Goal: Use online tool/utility: Use online tool/utility

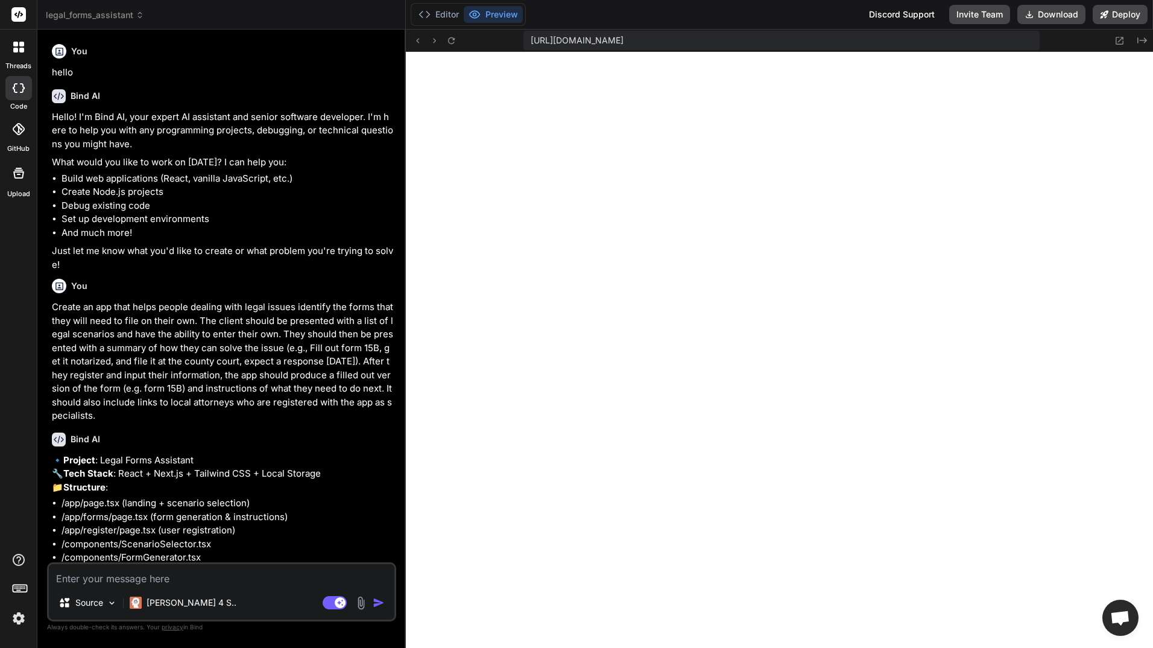
scroll to position [745, 0]
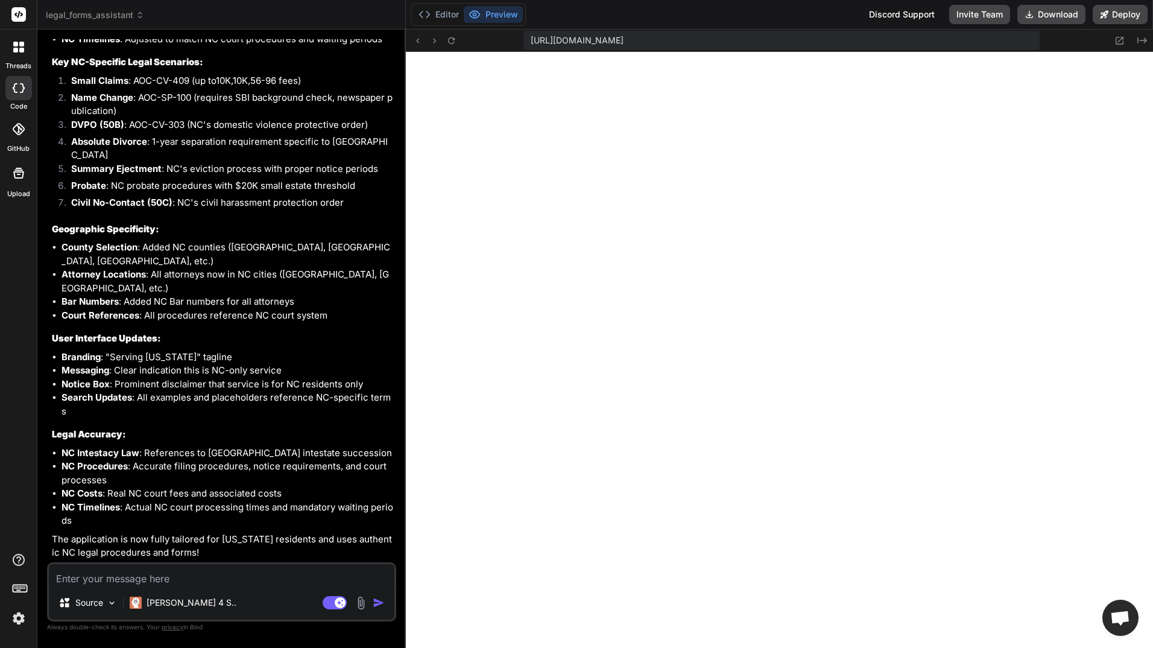
click at [274, 573] on textarea at bounding box center [221, 575] width 345 height 22
type textarea "m"
type textarea "x"
type textarea "ma"
type textarea "x"
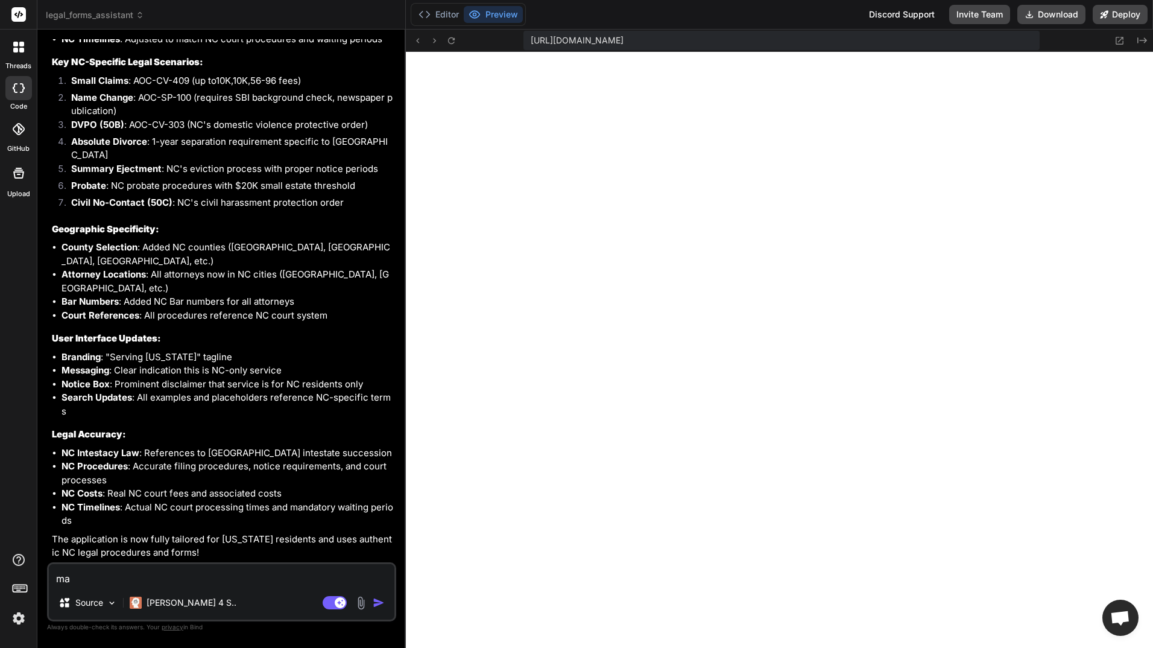
type textarea "man"
type textarea "x"
type textarea "many"
type textarea "x"
type textarea "many"
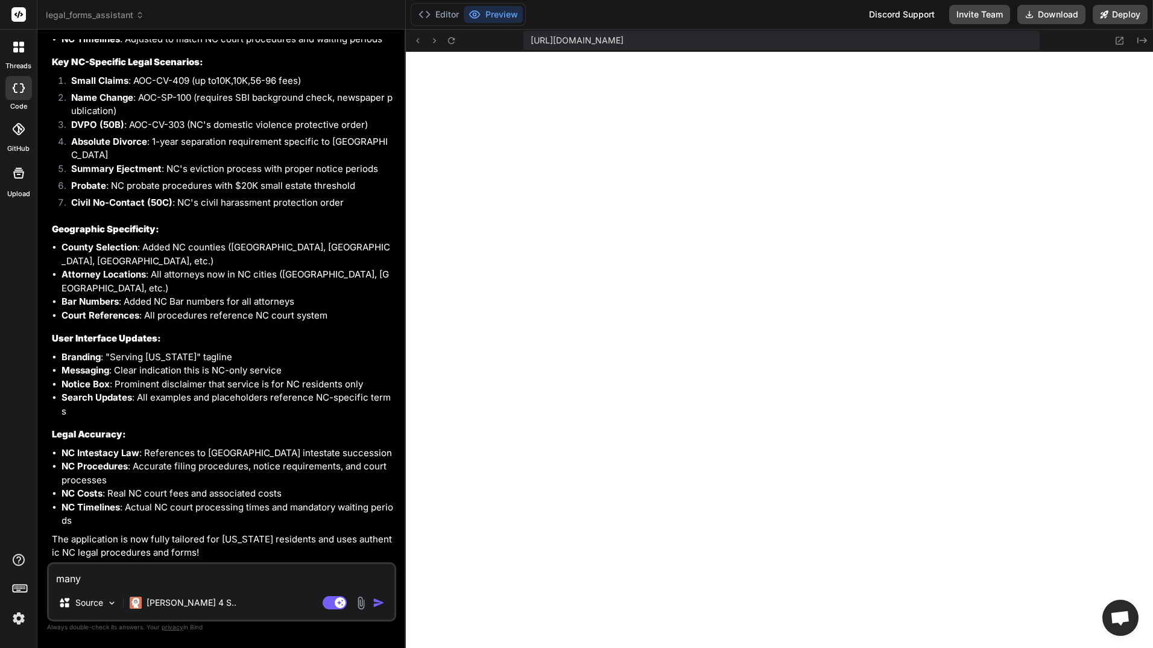
type textarea "x"
type textarea "many o"
type textarea "x"
type textarea "many of"
type textarea "x"
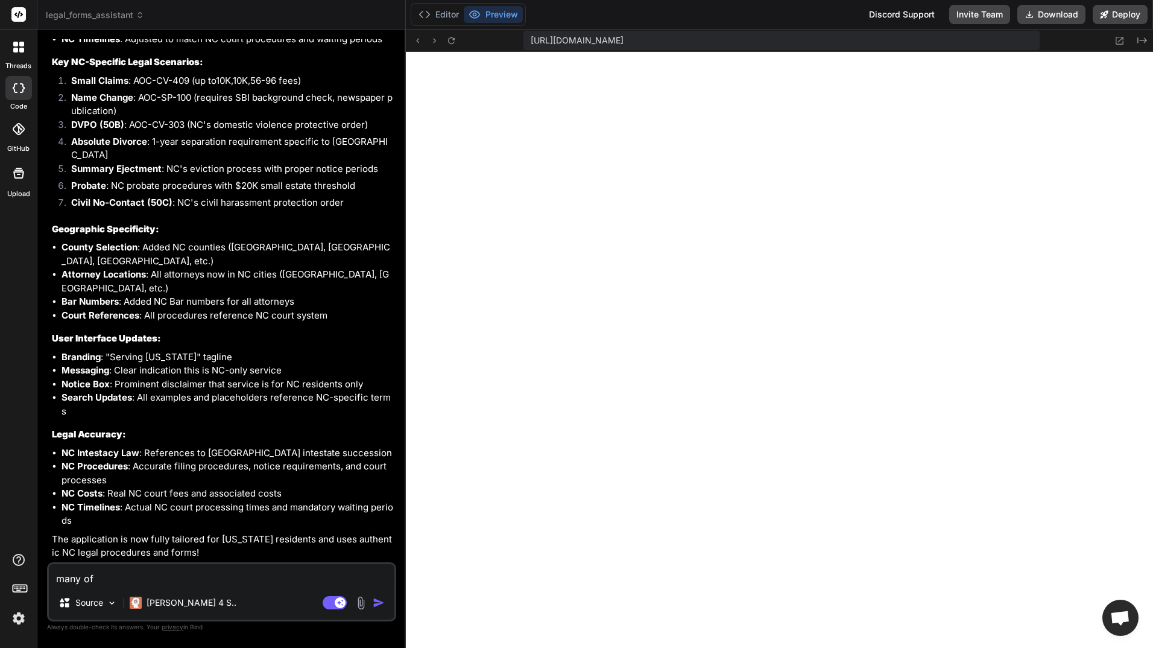
type textarea "many of"
type textarea "x"
type textarea "many of t"
type textarea "x"
type textarea "many of th"
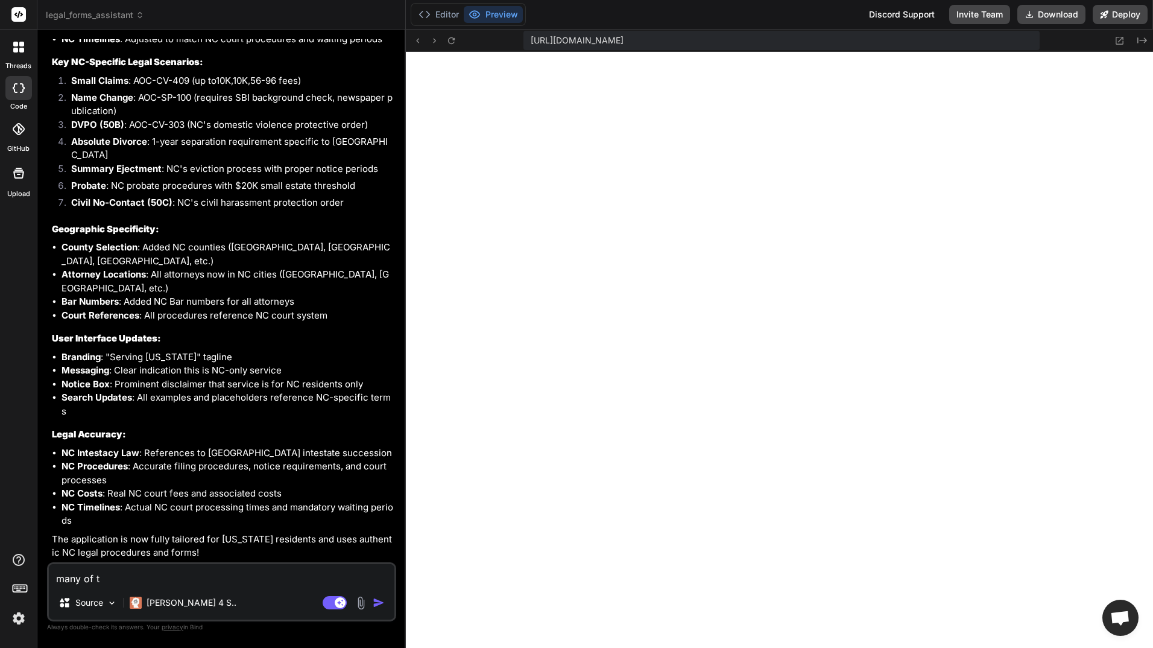
type textarea "x"
type textarea "many of the"
type textarea "x"
type textarea "many of thet"
type textarea "x"
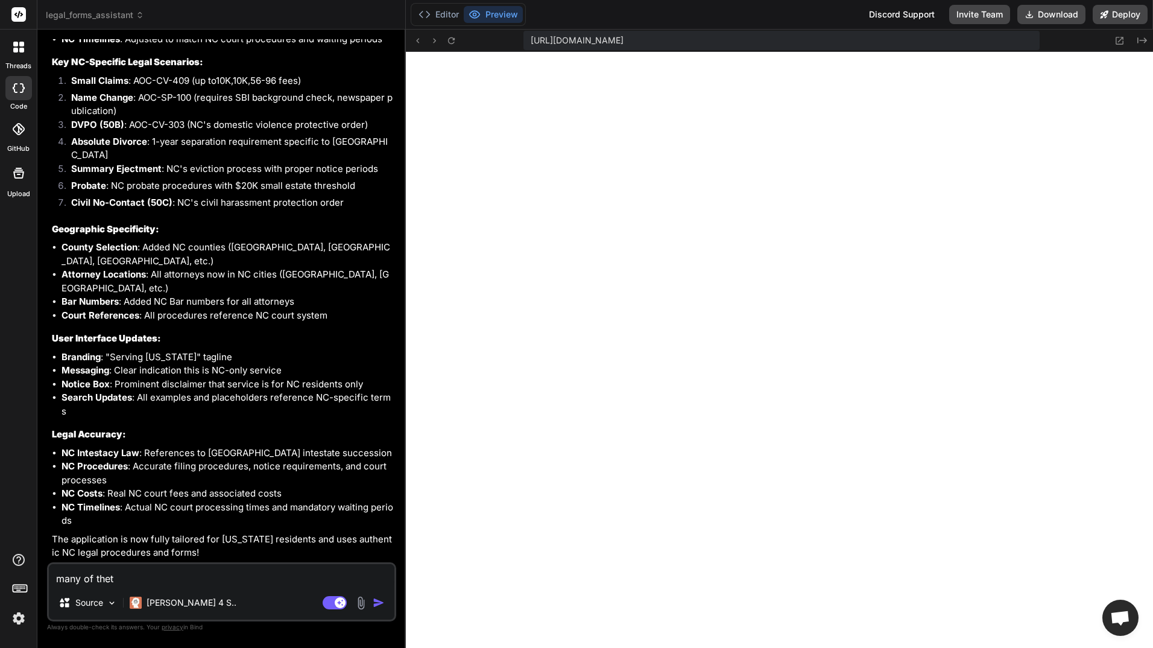
type textarea "many of the"
type textarea "x"
type textarea "many of the"
type textarea "x"
type textarea "many of the t"
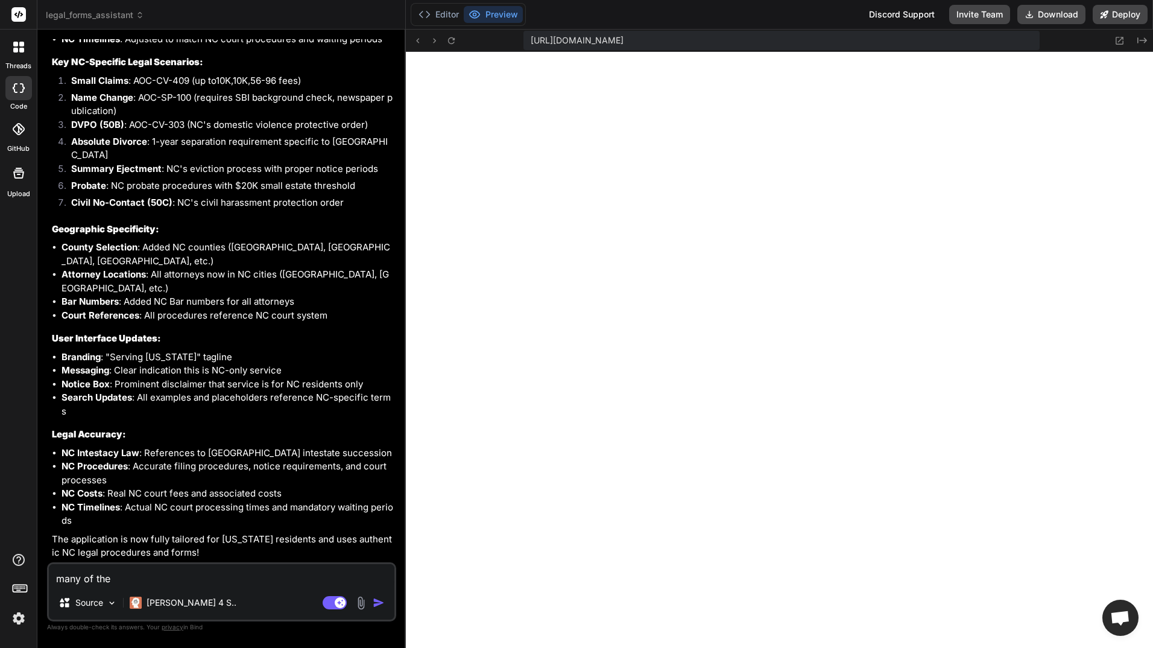
type textarea "x"
type textarea "many of the te"
type textarea "x"
type textarea "many of the ter"
type textarea "x"
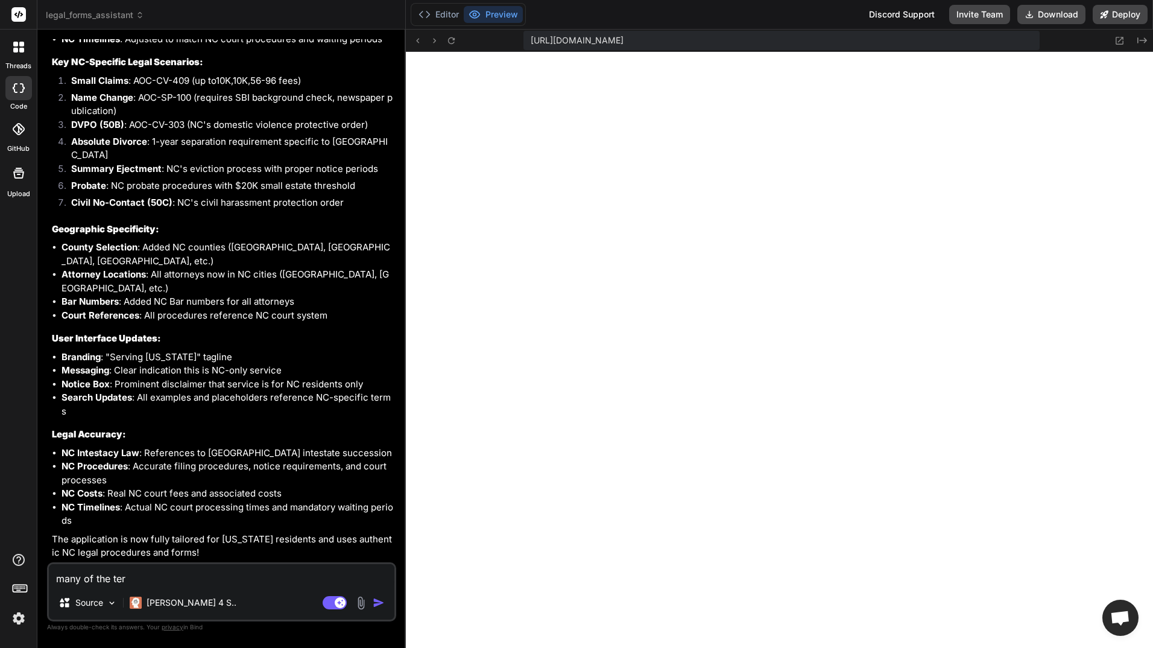
type textarea "many of the term"
type textarea "x"
type textarea "many of the terms"
type textarea "x"
type textarea "many of the terms"
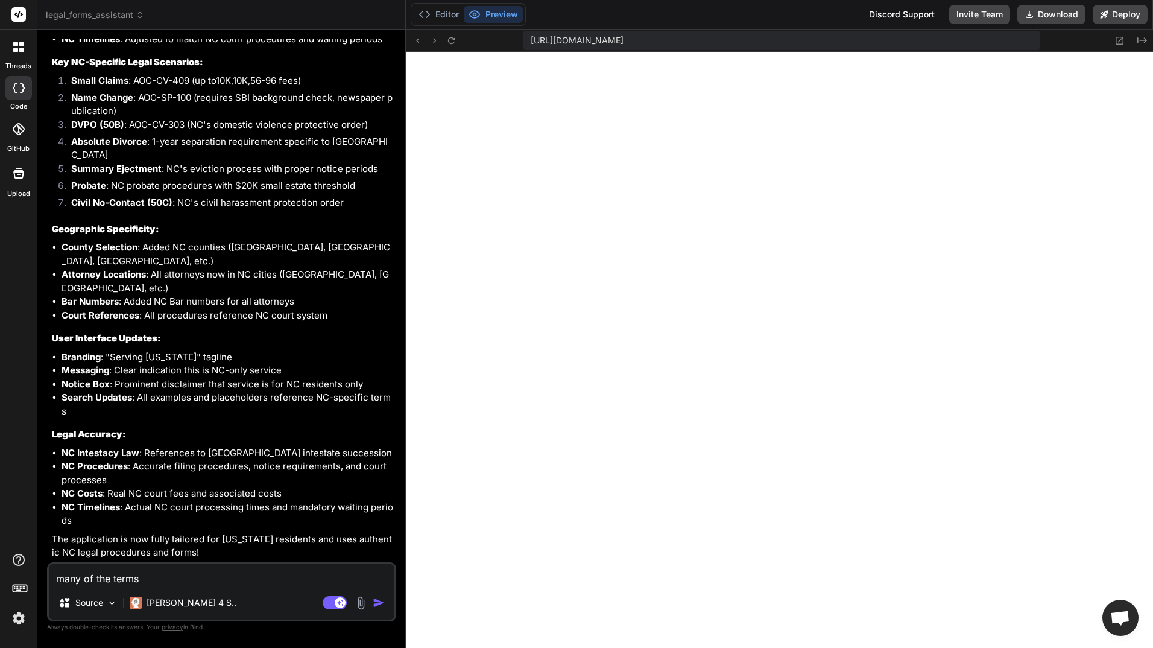
type textarea "x"
type textarea "many of the terms h"
type textarea "x"
type textarea "many of the terms he"
type textarea "x"
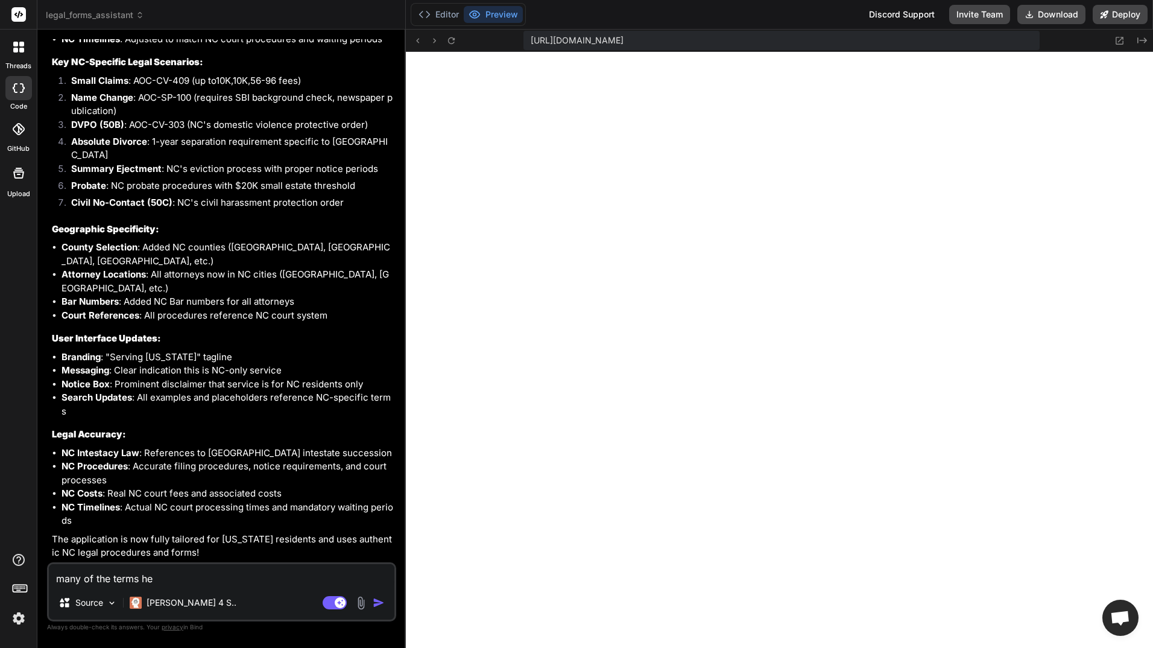
type textarea "many of the terms her"
type textarea "x"
type textarea "many of the terms here"
type textarea "x"
type textarea "many of the terms here"
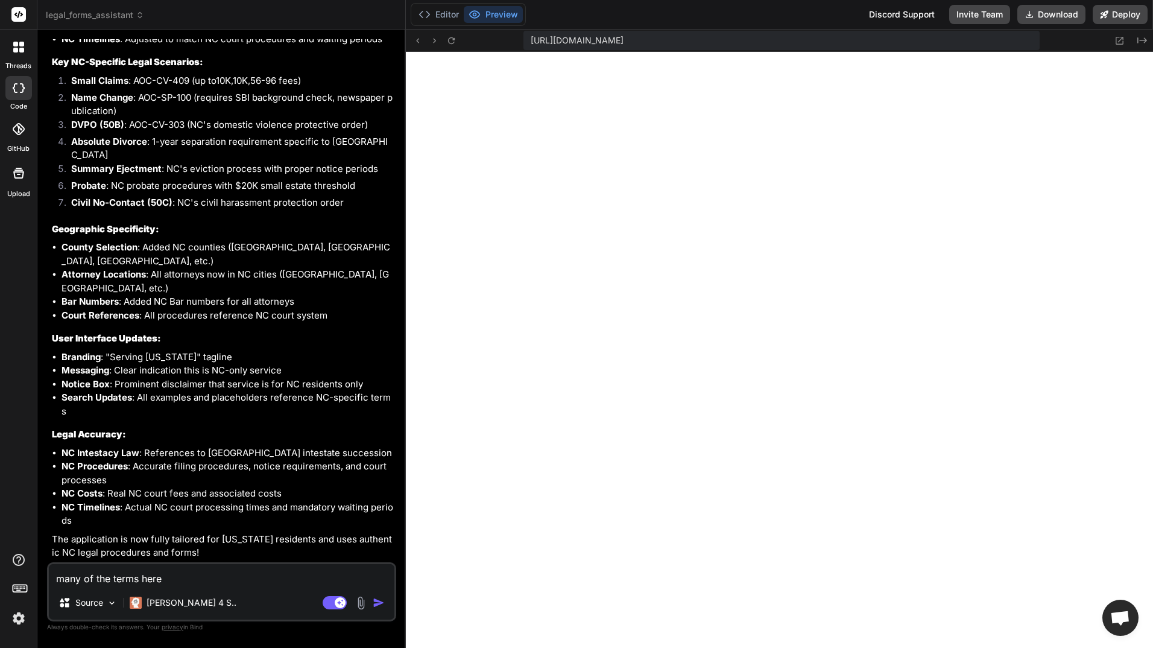
type textarea "x"
type textarea "many of the terms here a"
type textarea "x"
type textarea "many of the terms here ae"
type textarea "x"
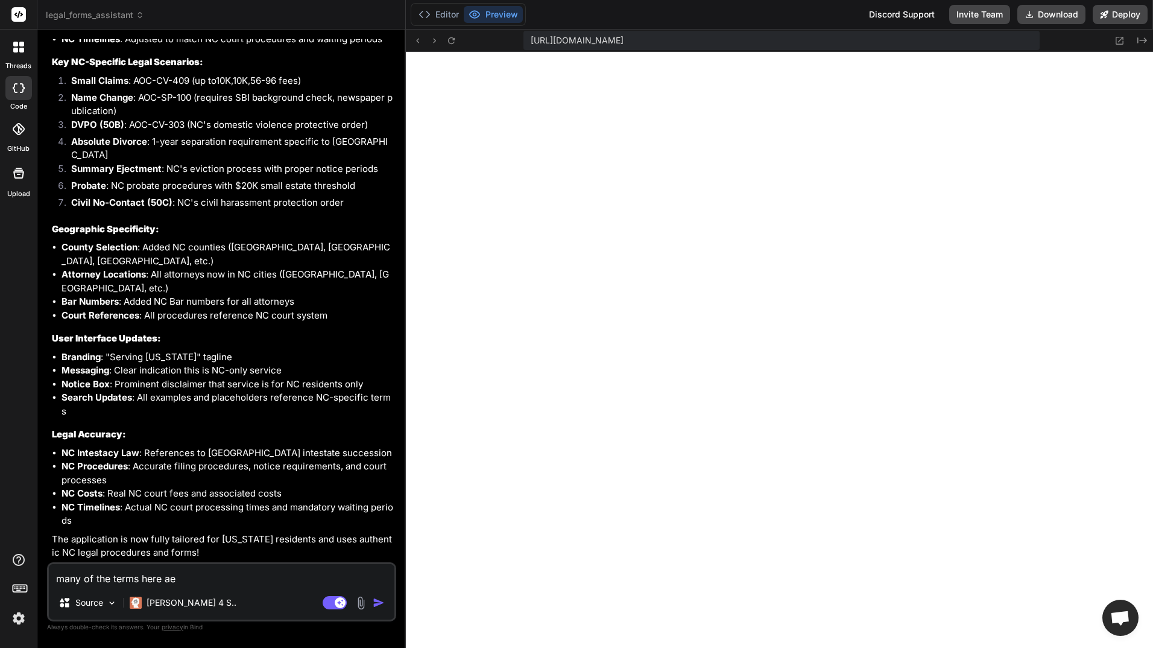
type textarea "many of the terms here a"
type textarea "x"
type textarea "many of the terms here ar"
type textarea "x"
type textarea "many of the terms here are"
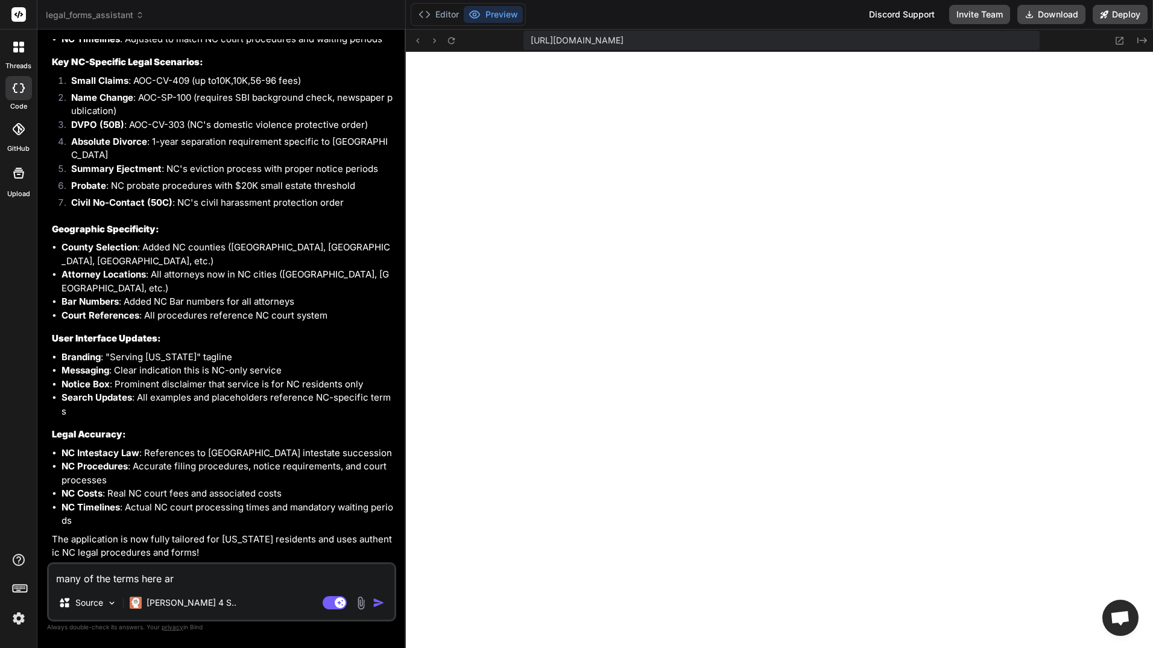
type textarea "x"
type textarea "many of the terms here are"
type textarea "x"
type textarea "many of the terms here are n"
type textarea "x"
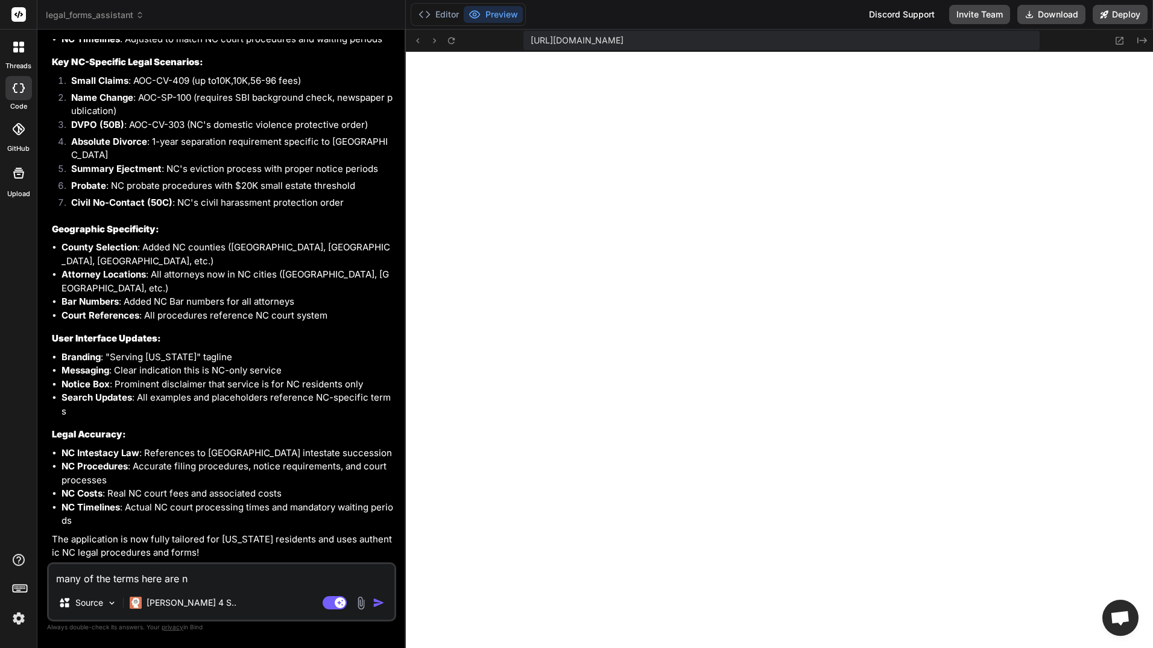
type textarea "many of the terms here are no"
type textarea "x"
type textarea "many of the terms here are not"
type textarea "x"
type textarea "many of the terms here are not"
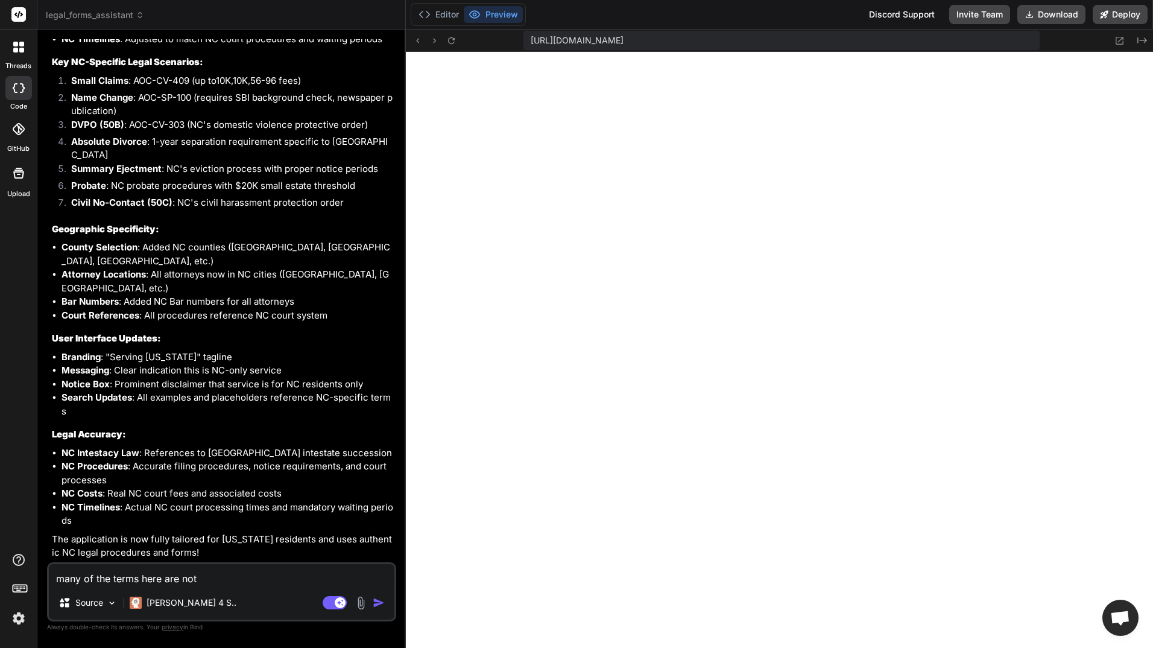
type textarea "x"
type textarea "many of the terms here are not t"
type textarea "x"
type textarea "many of the terms here are not th"
type textarea "x"
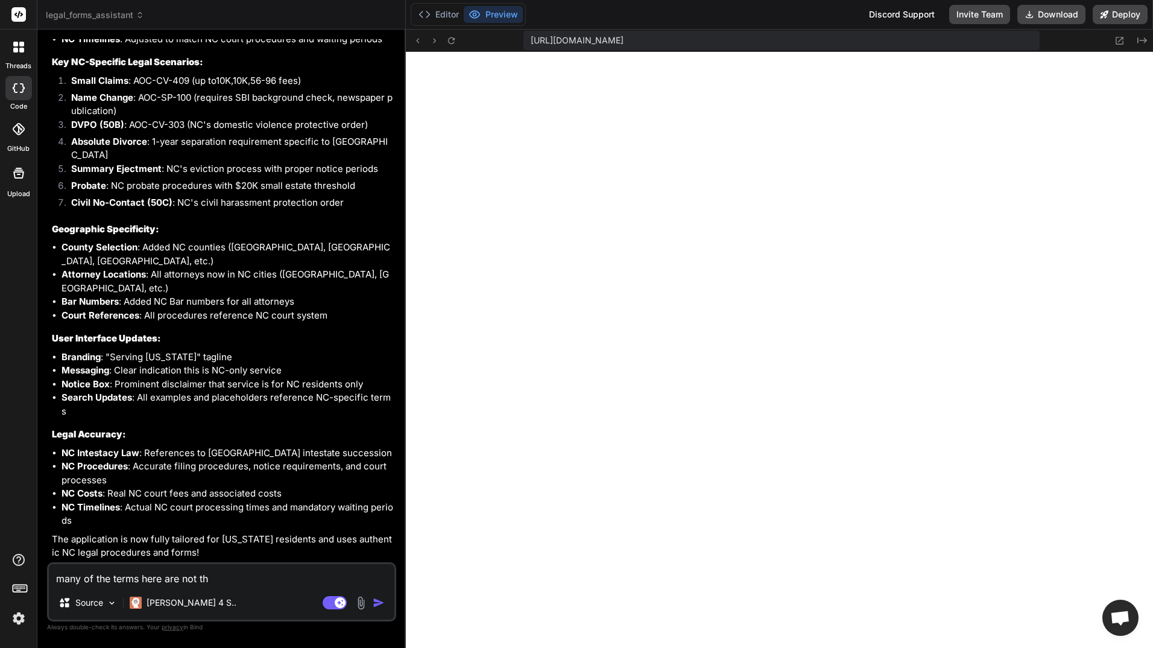
type textarea "many of the terms here are not thi"
type textarea "x"
type textarea "many of the terms here are not thin"
type textarea "x"
type textarea "many of the terms here are not thing"
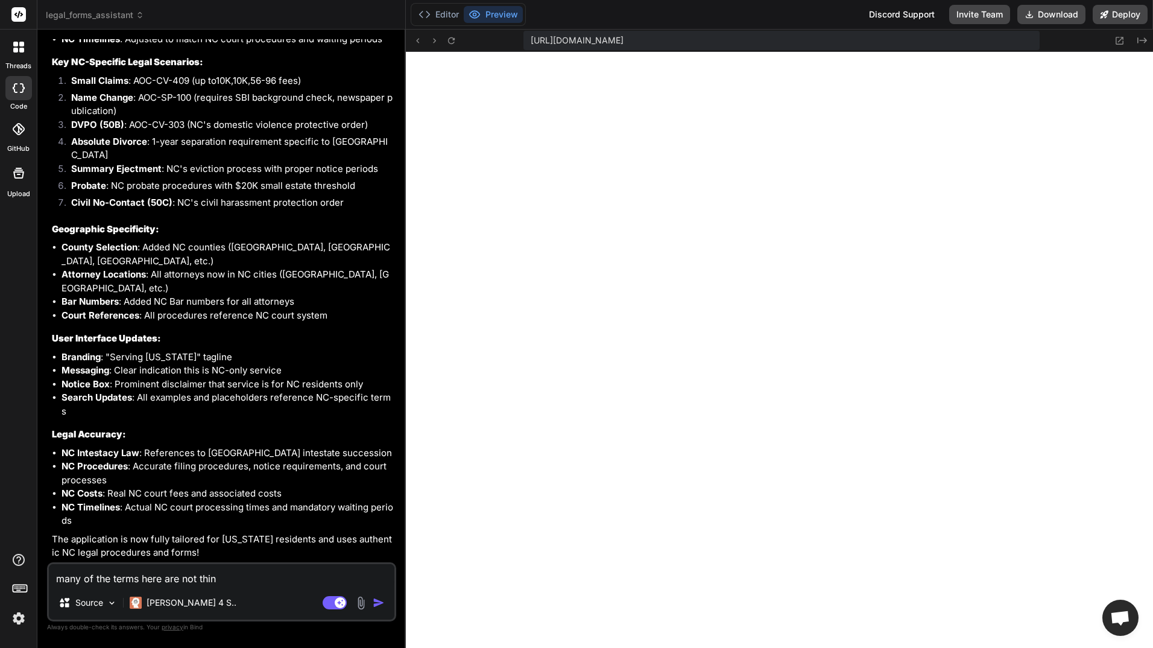
type textarea "x"
type textarea "many of the terms here are not things"
type textarea "x"
type textarea "many of the terms here are not things"
type textarea "x"
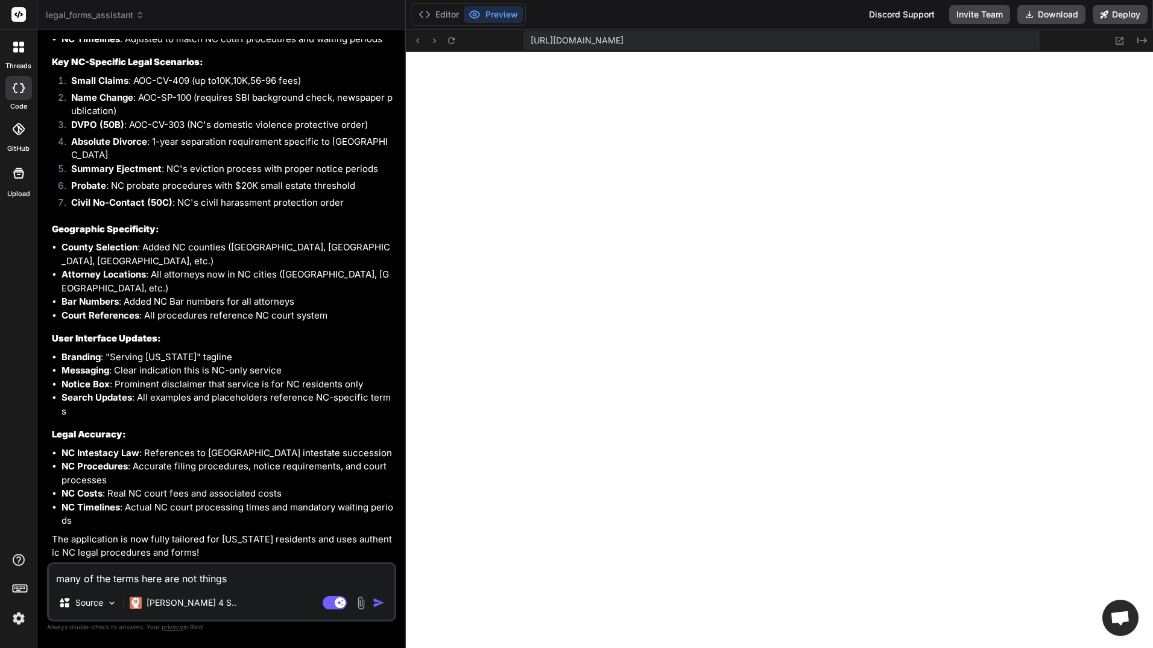
type textarea "many of the terms here are not things t"
type textarea "x"
type textarea "many of the terms here are not things th"
type textarea "x"
type textarea "many of the terms here are not things tha"
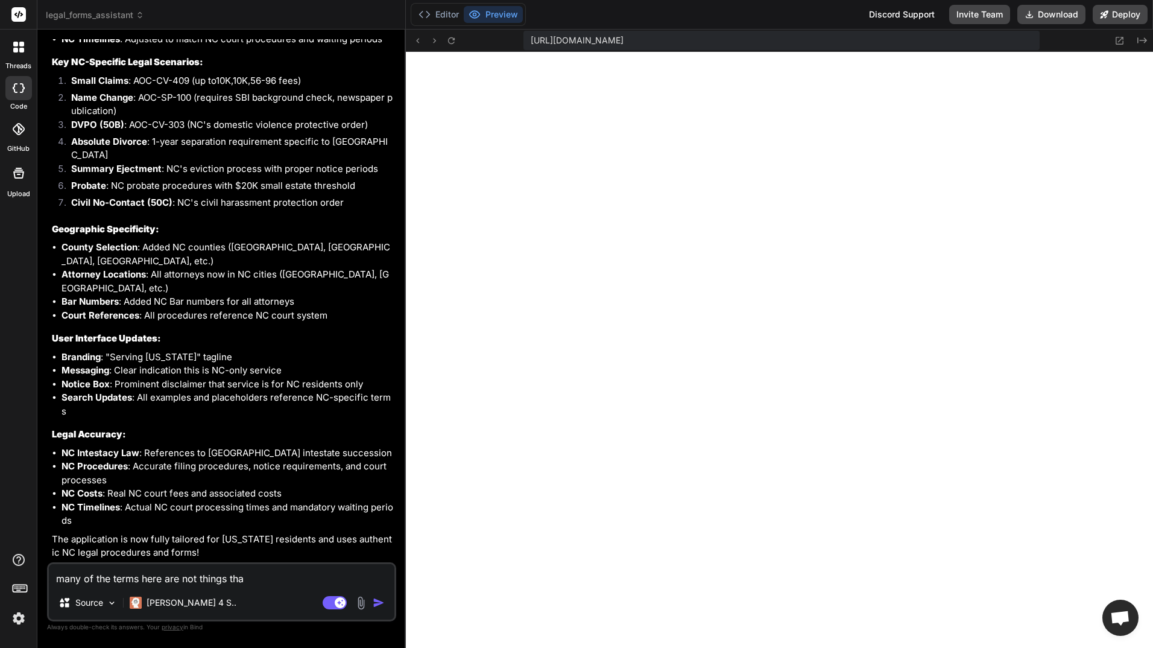
type textarea "x"
type textarea "many of the terms here are not things that"
type textarea "x"
type textarea "many of the terms here are not things that"
type textarea "x"
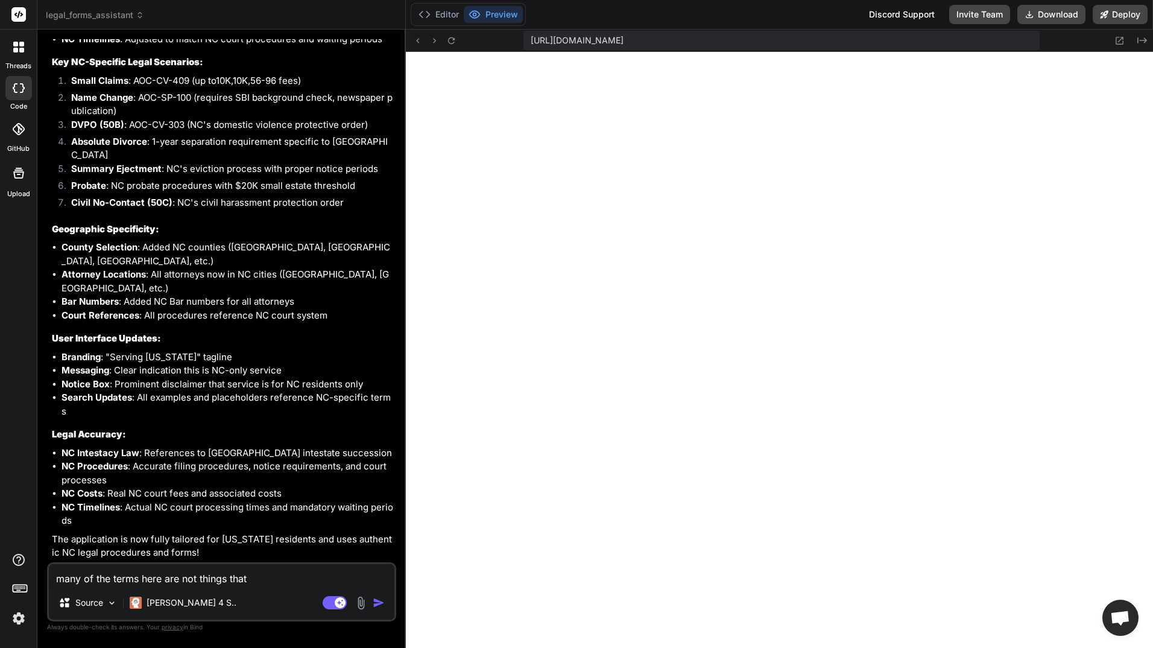
type textarea "many of the terms here are not things that t"
type textarea "x"
type textarea "many of the terms here are not things that th"
type textarea "x"
type textarea "many of the terms here are not things that the"
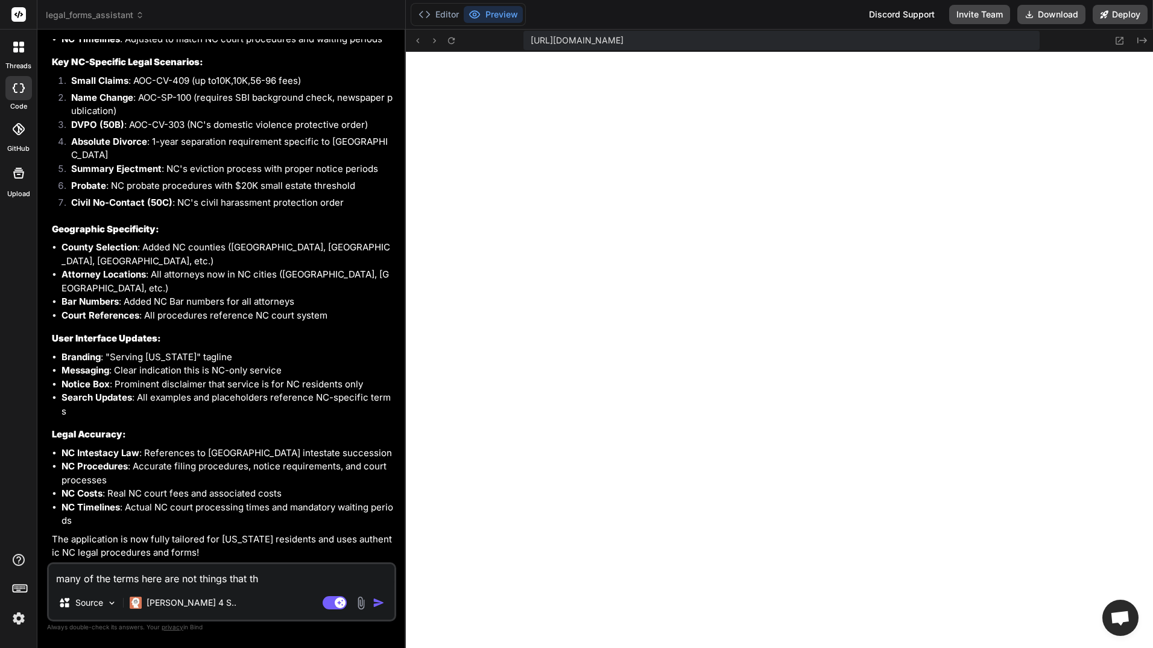
type textarea "x"
type textarea "many of the terms here are not things that the"
type textarea "x"
type textarea "many of the terms here are not things that the e"
type textarea "x"
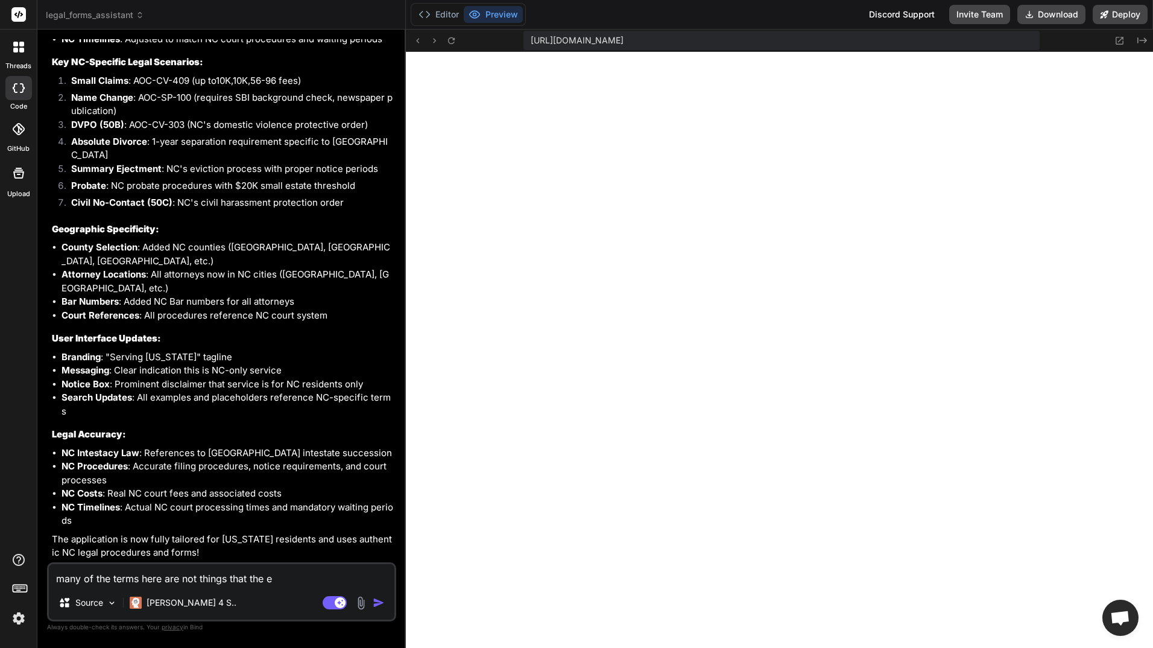
type textarea "many of the terms here are not things that the ev"
type textarea "x"
type textarea "many of the terms here are not things that the e"
type textarea "x"
type textarea "many of the terms here are not things that the"
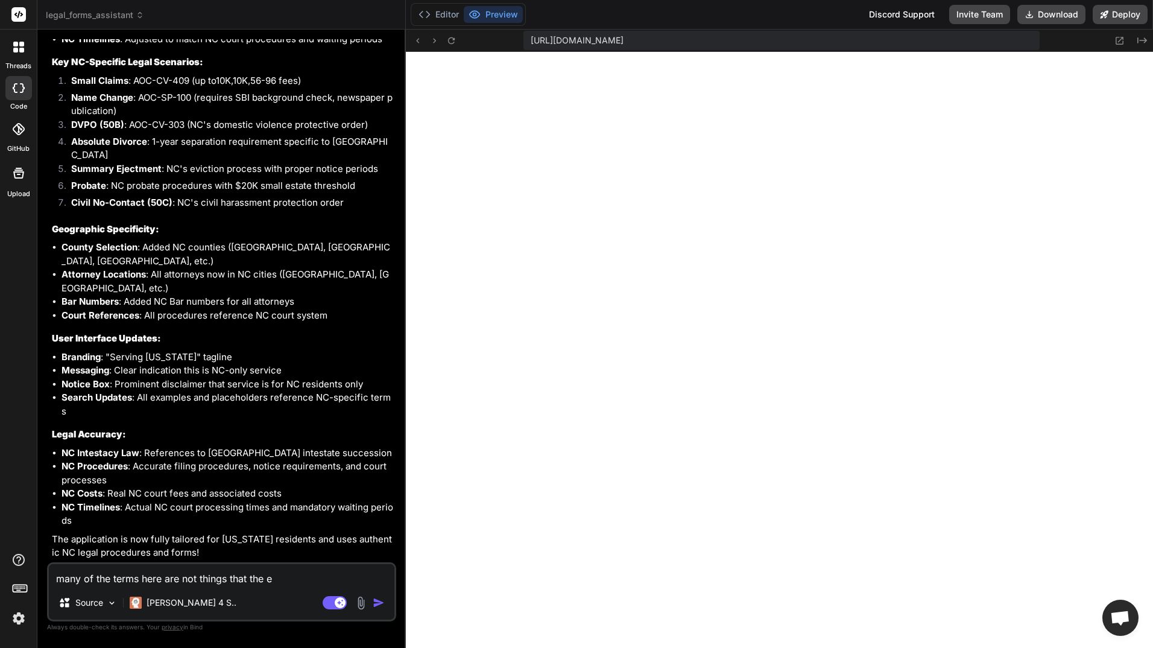
type textarea "x"
type textarea "many of the terms here are not things that the a"
type textarea "x"
type textarea "many of the terms here are not things that the av"
type textarea "x"
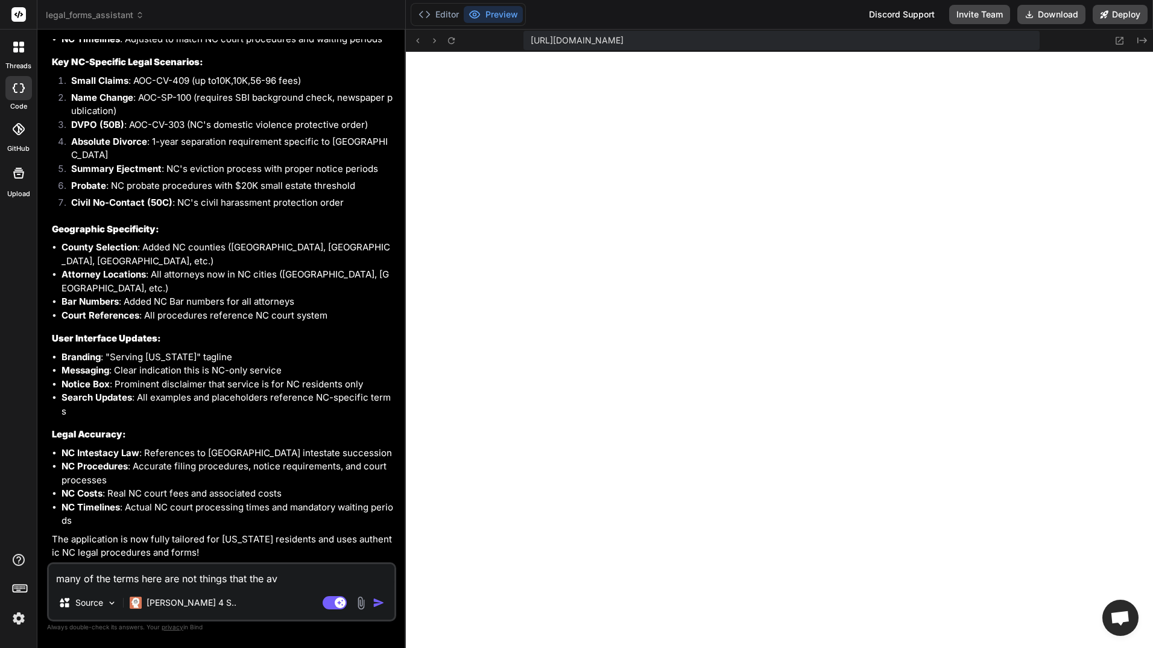
type textarea "many of the terms here are not things that the ave"
type textarea "x"
type textarea "many of the terms here are not things that the aver"
type textarea "x"
type textarea "many of the terms here are not things that the average person would"
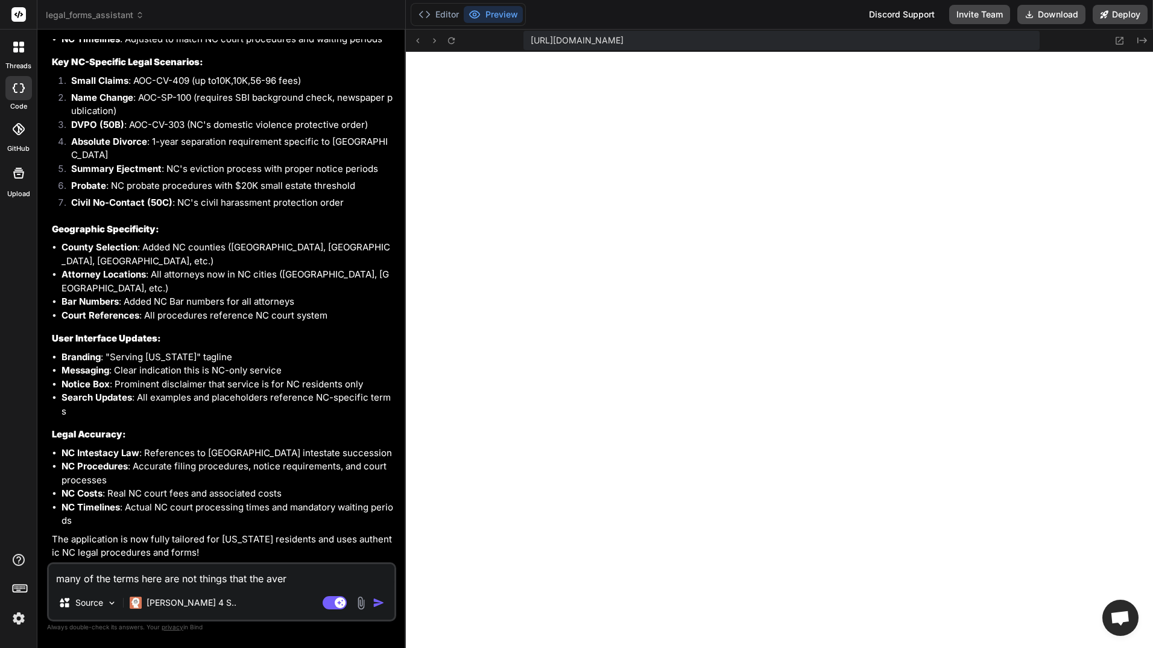
type textarea "x"
type textarea "many of the terms here are not things that the average person would"
type textarea "x"
type textarea "many of the terms here are not things that the average person would b"
type textarea "x"
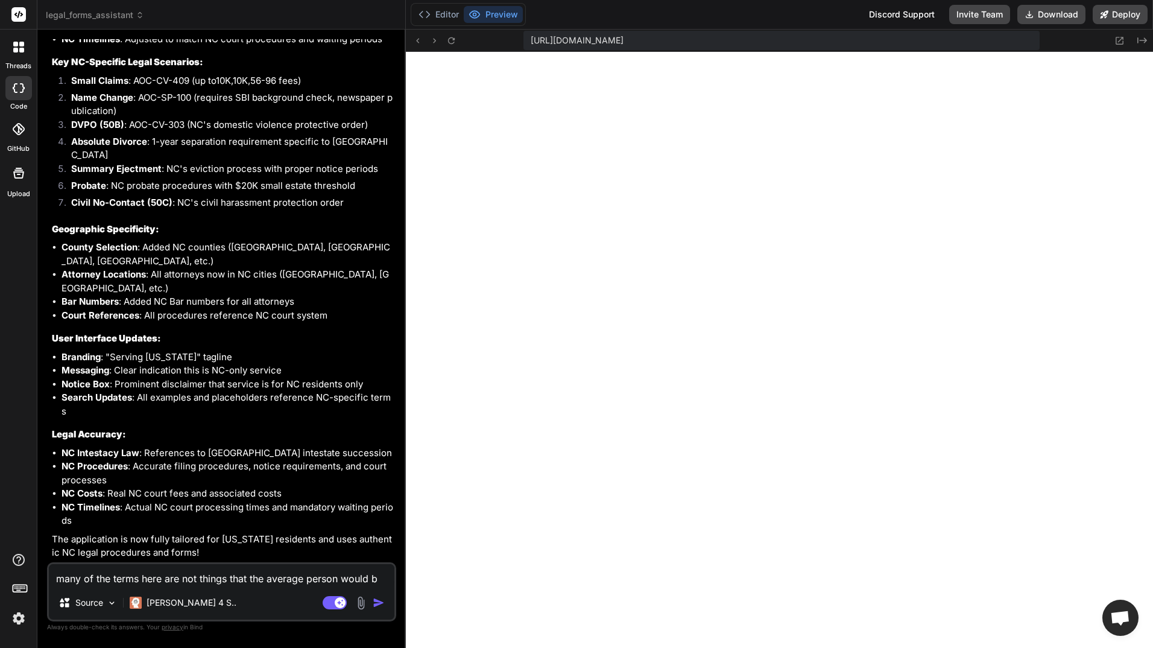
type textarea "many of the terms here are not things that the average person would be"
type textarea "x"
type textarea "many of the terms here are not things that the average person would be"
type textarea "x"
type textarea "many of the terms here are not things that the average person would be f"
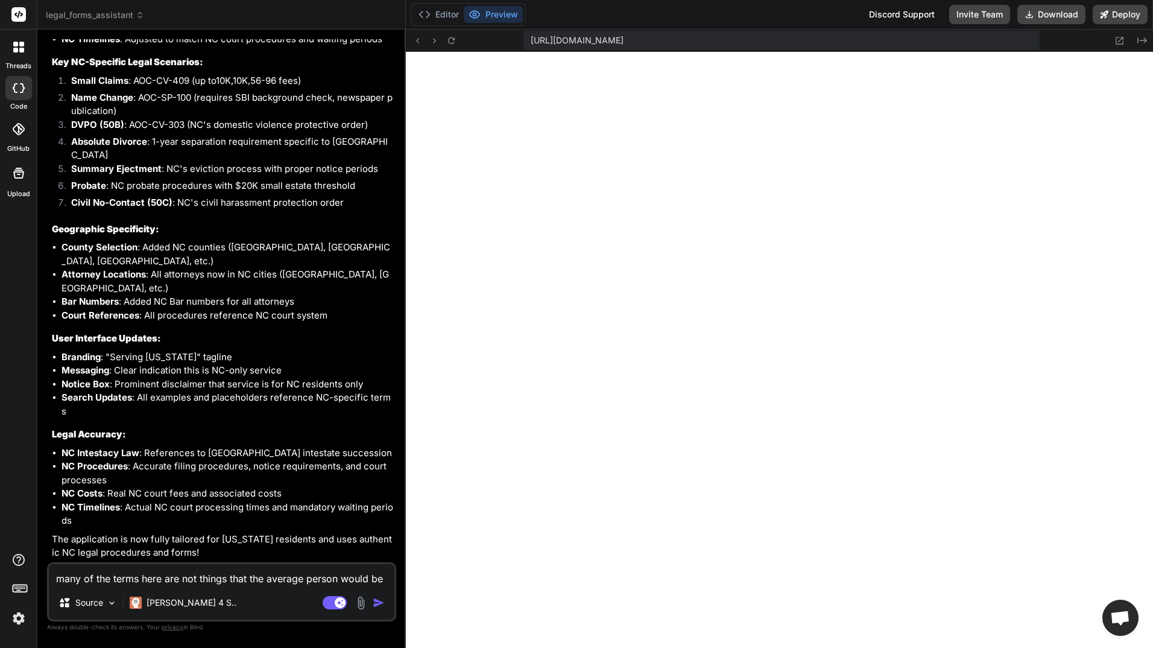
type textarea "x"
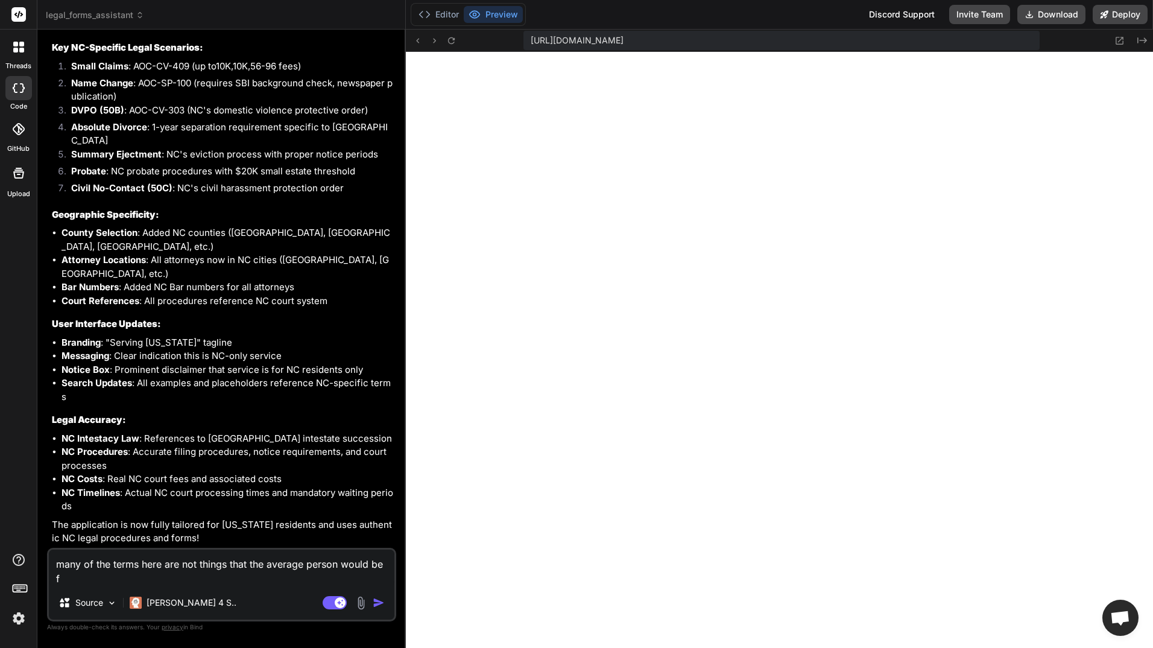
type textarea "many of the terms here are not things that the average person would be fa"
type textarea "x"
type textarea "many of the terms here are not things that the average person would be fam"
type textarea "x"
type textarea "many of the terms here are not things that the average person would be fami"
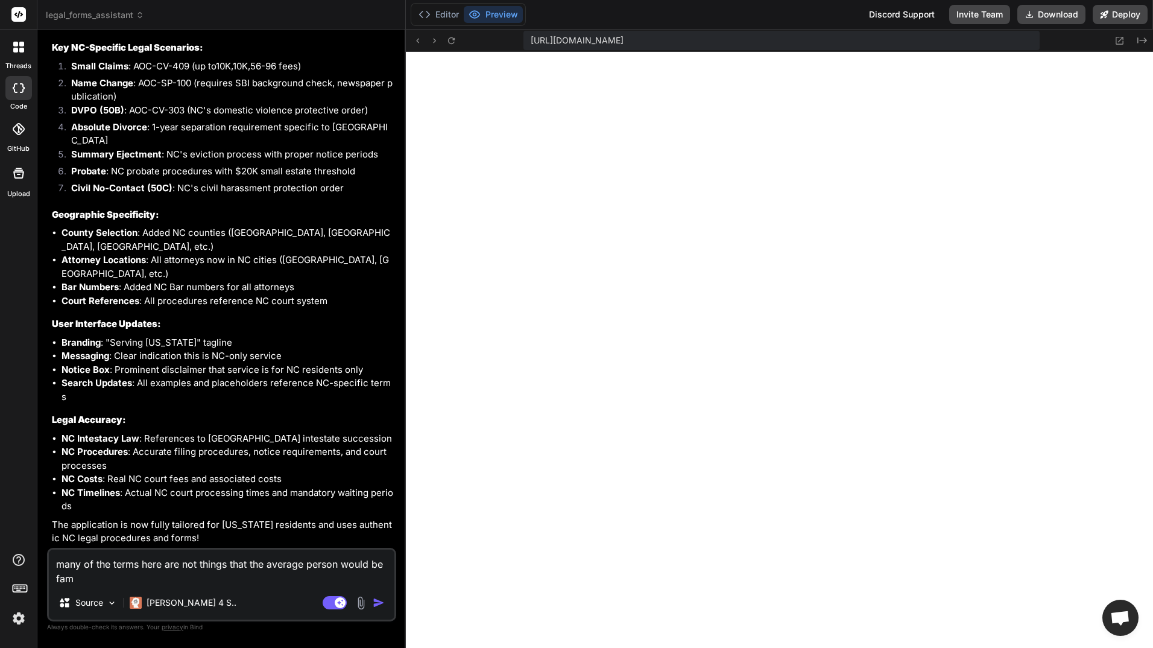
type textarea "x"
type textarea "many of the terms here are not things that the average person would be famil"
type textarea "x"
type textarea "many of the terms here are not things that the average person would be familiar…"
type textarea "x"
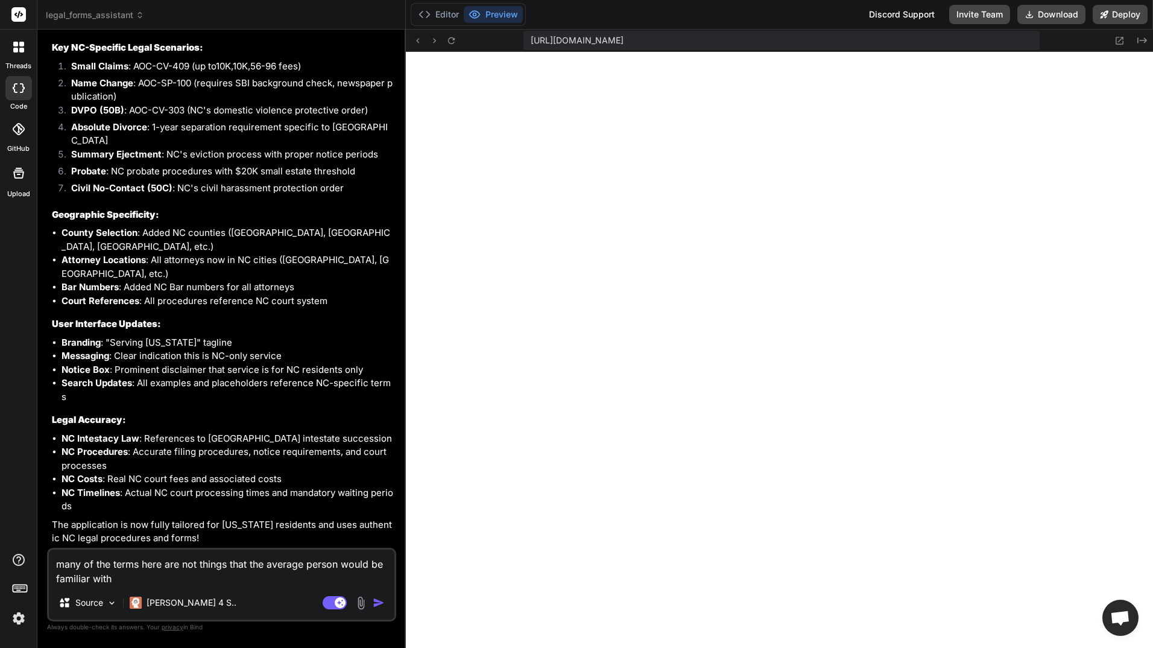
type textarea "many of the terms here are not things that the average person would be familiar…"
type textarea "x"
type textarea "many of the terms here are not things that the average person would be familiar…"
type textarea "x"
type textarea "many of the terms here are not things that the average person would be familiar…"
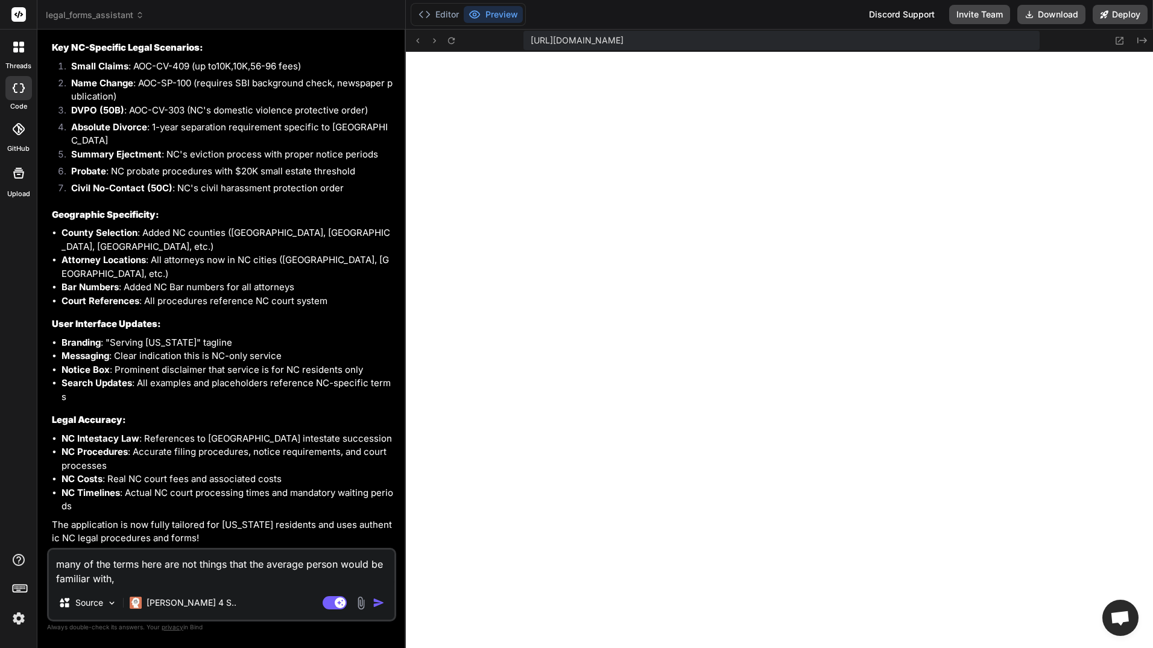
type textarea "x"
type textarea "many of the terms here are not things that the average person would be familiar…"
type textarea "x"
type textarea "many of the terms here are not things that the average person would be familiar…"
type textarea "x"
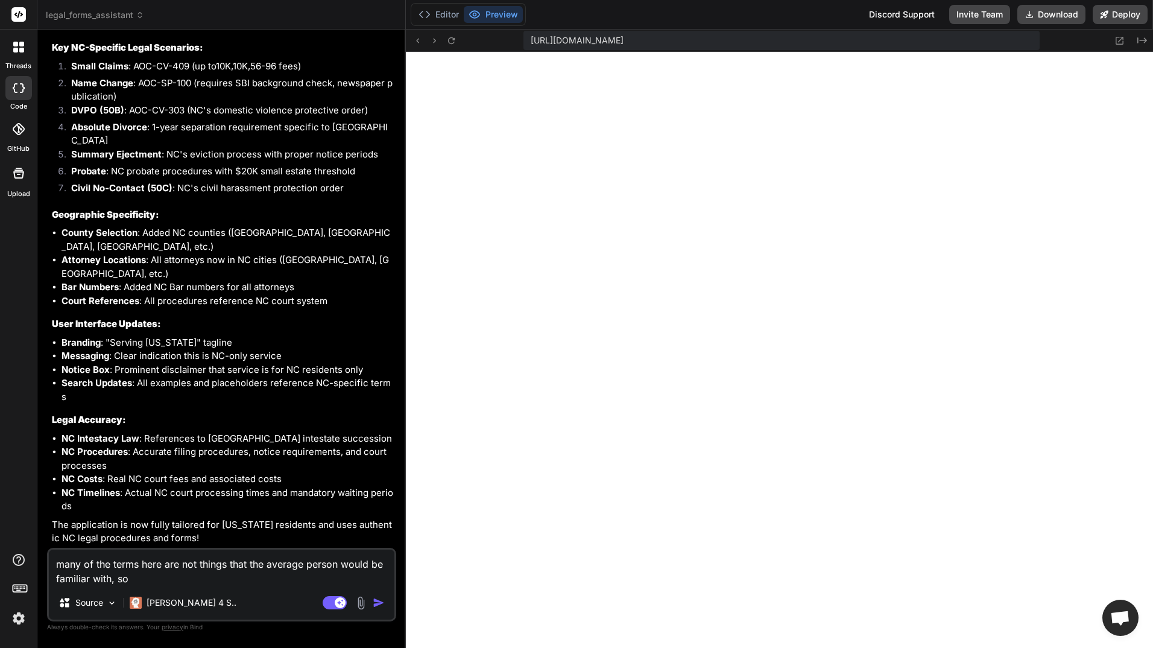
type textarea "many of the terms here are not things that the average person would be familiar…"
type textarea "x"
type textarea "many of the terms here are not things that the average person would be familiar…"
type textarea "x"
type textarea "many of the terms here are not things that the average person would be familiar…"
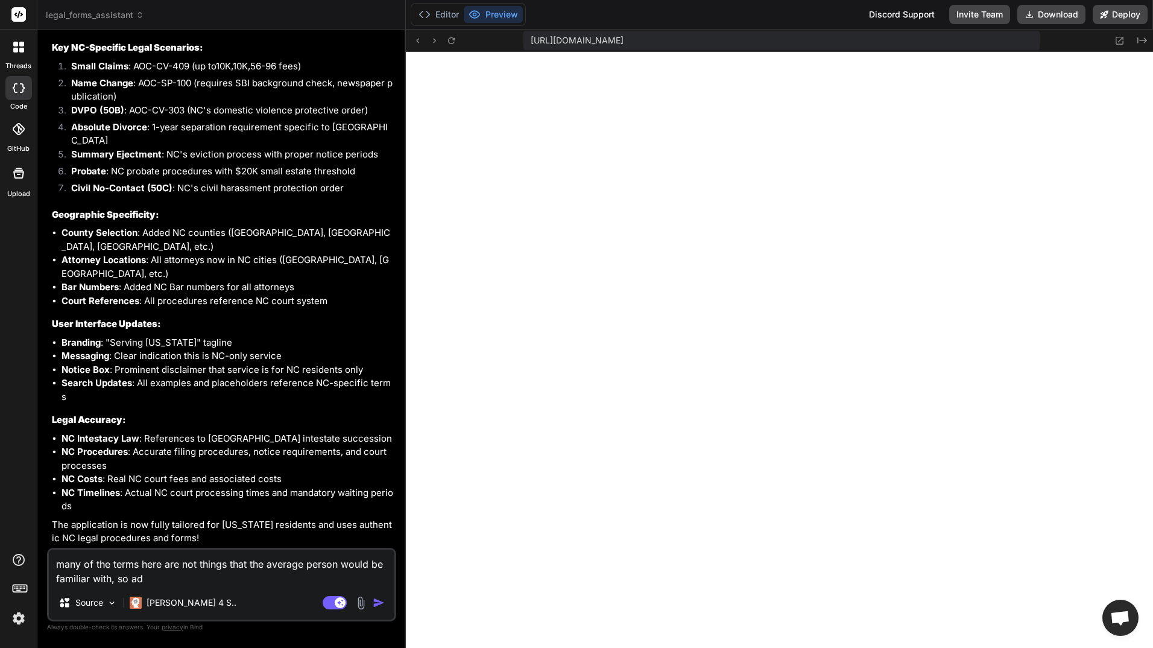
type textarea "x"
type textarea "many of the terms here are not things that the average person would be familiar…"
type textarea "x"
type textarea "many of the terms here are not things that the average person would be familiar…"
type textarea "x"
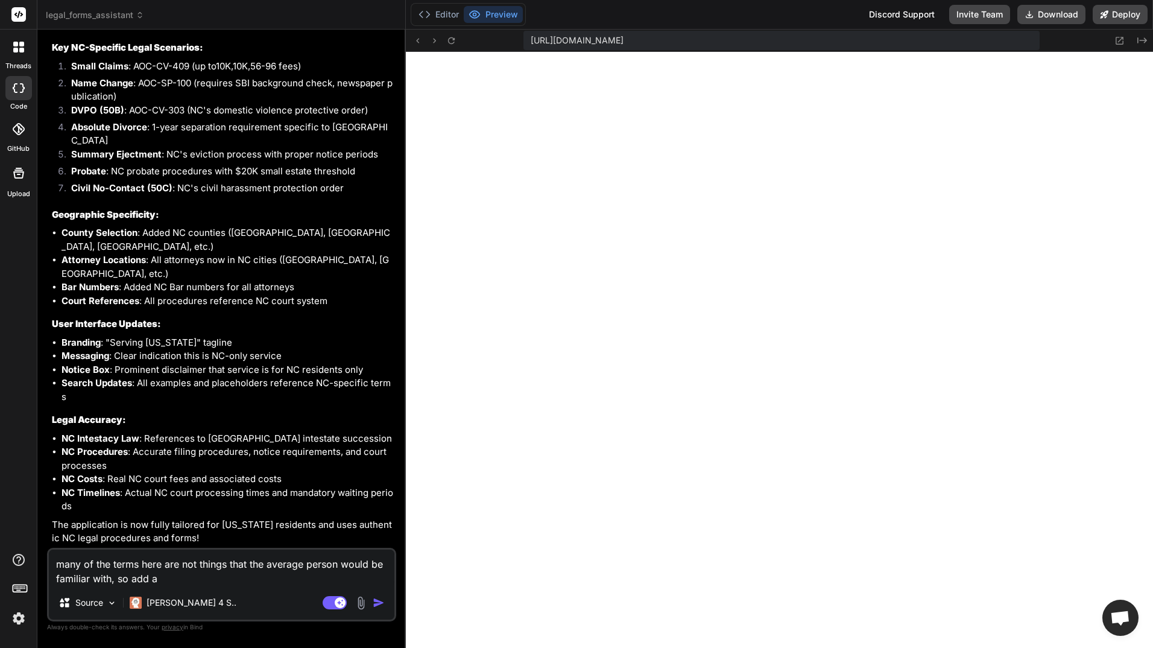
type textarea "many of the terms here are not things that the average person would be familiar…"
type textarea "x"
type textarea "many of the terms here are not things that the average person would be familiar…"
type textarea "x"
type textarea "many of the terms here are not things that the average person would be familiar…"
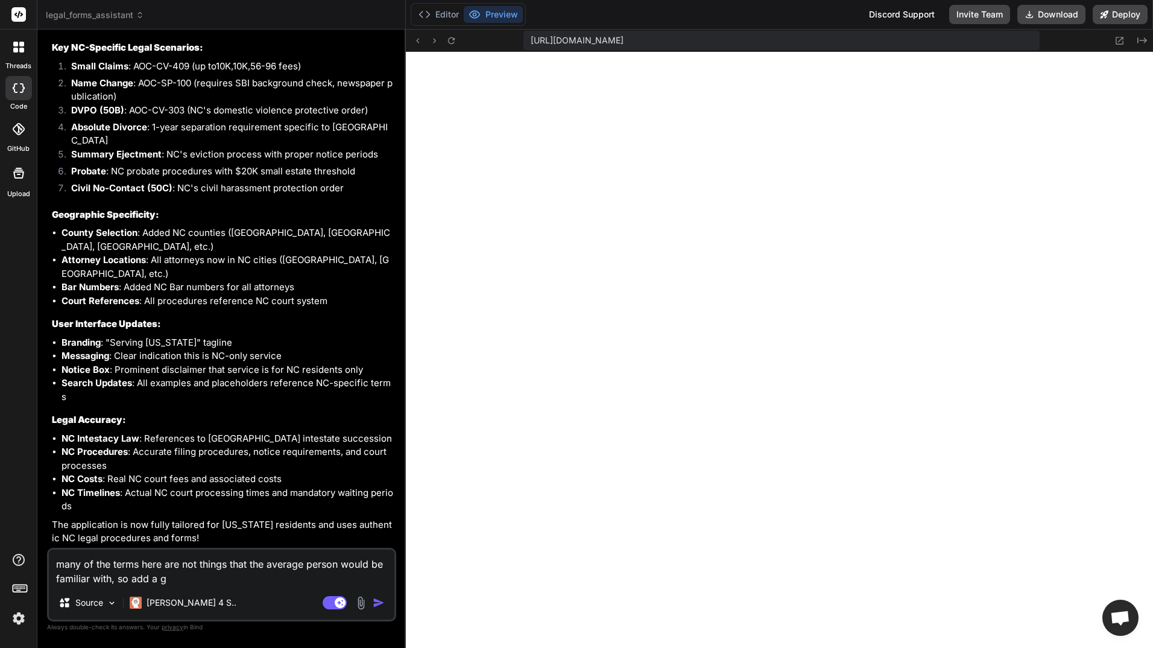
type textarea "x"
type textarea "many of the terms here are not things that the average person would be familiar…"
type textarea "x"
type textarea "many of the terms here are not things that the average person would be familiar…"
type textarea "x"
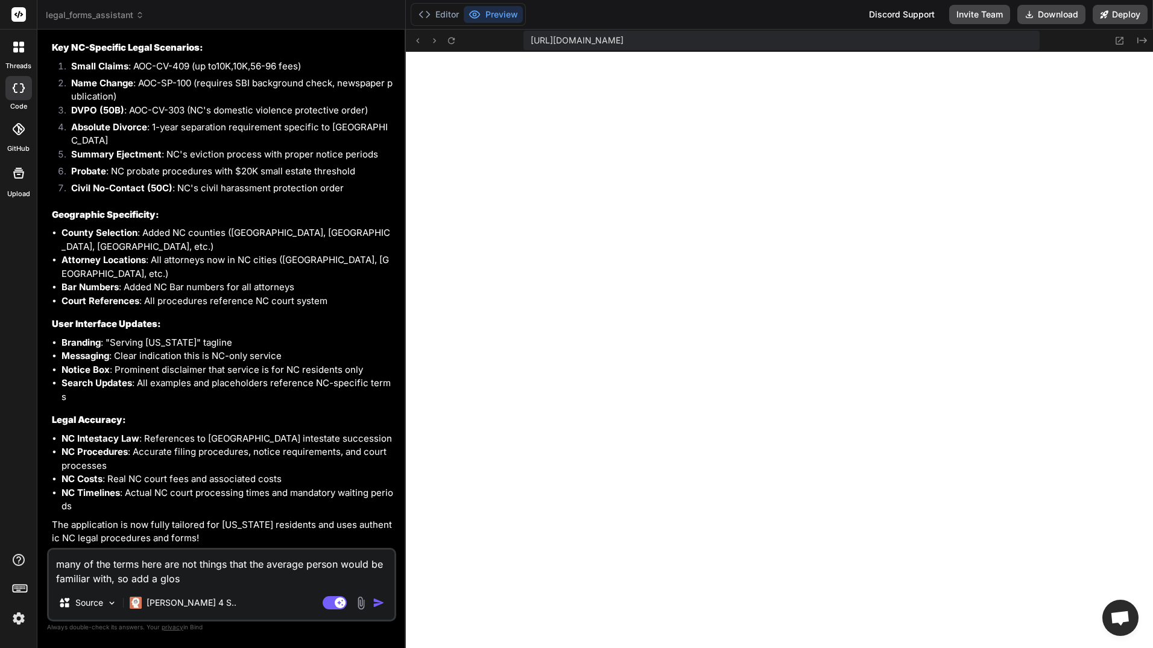
type textarea "many of the terms here are not things that the average person would be familiar…"
type textarea "x"
type textarea "many of the terms here are not things that the average person would be familiar…"
type textarea "x"
type textarea "many of the terms here are not things that the average person would be familiar…"
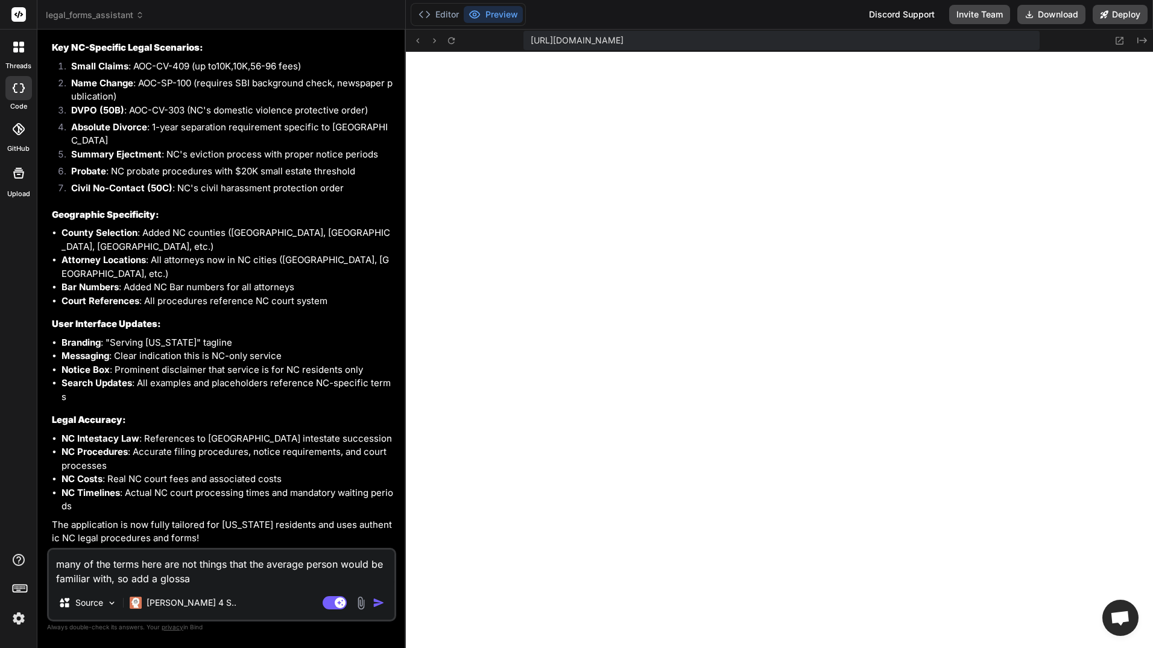
type textarea "x"
type textarea "many of the terms here are not things that the average person would be familiar…"
type textarea "x"
type textarea "many of the terms here are not things that the average person would be familiar…"
type textarea "x"
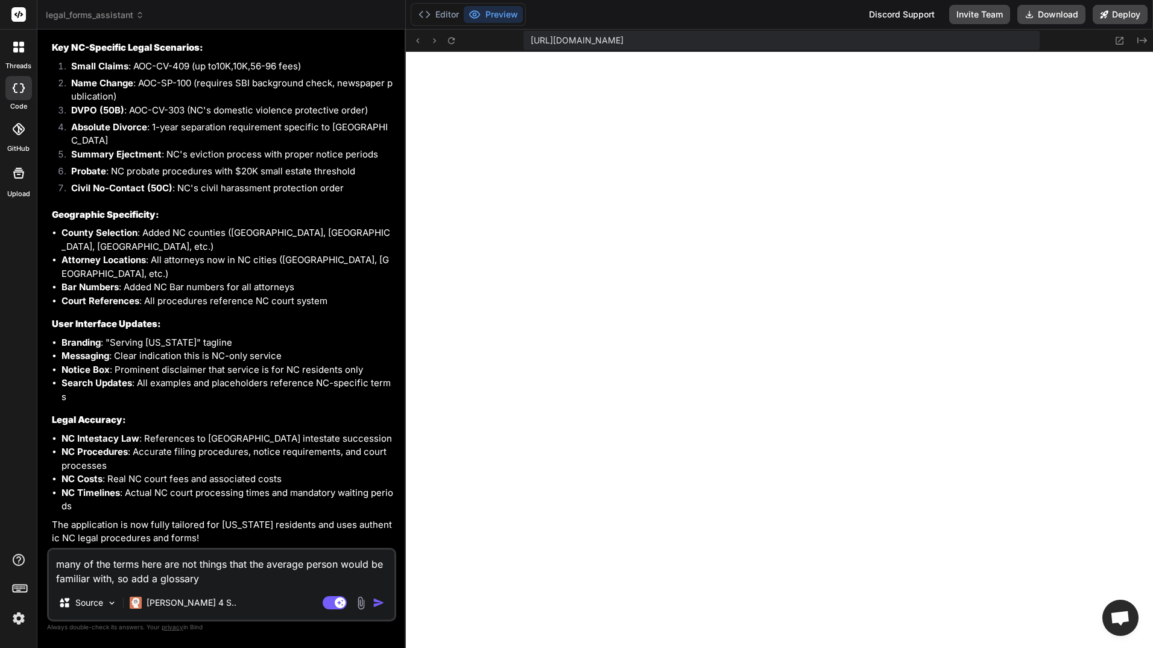
type textarea "many of the terms here are not things that the average person would be familiar…"
type textarea "x"
type textarea "many of the terms here are not things that the average person would be familiar…"
type textarea "x"
type textarea "many of the terms here are not things that the average person would be familiar…"
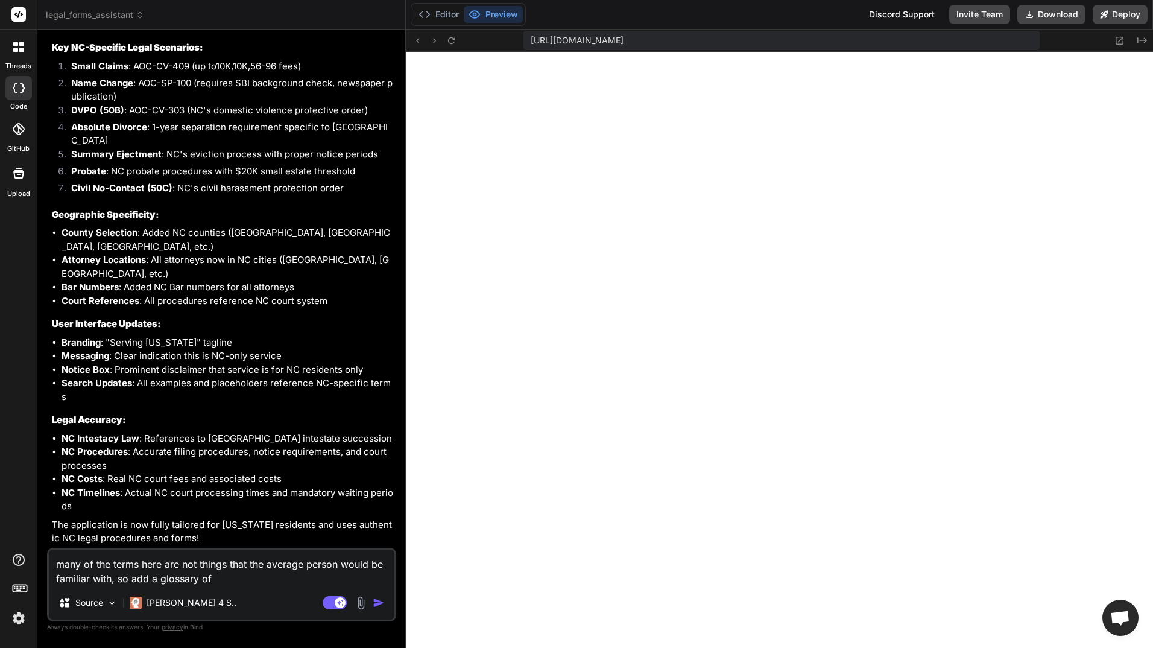
type textarea "x"
type textarea "many of the terms here are not things that the average person would be familiar…"
type textarea "x"
type textarea "many of the terms here are not things that the average person would be familiar…"
type textarea "x"
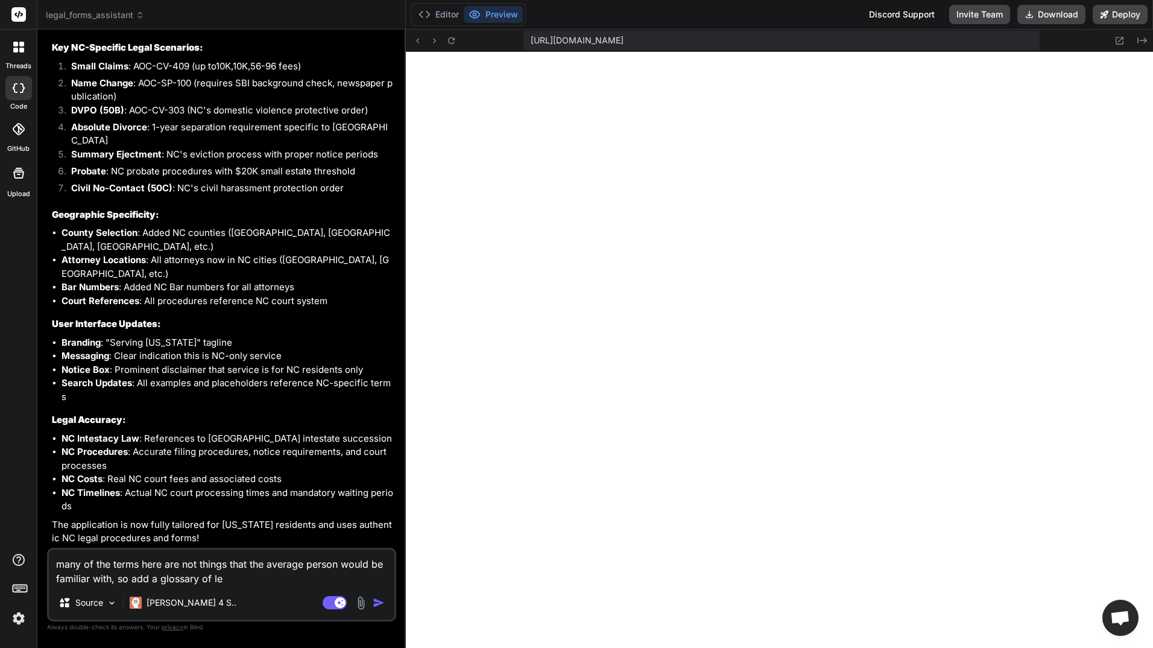
type textarea "many of the terms here are not things that the average person would be familiar…"
type textarea "x"
type textarea "many of the terms here are not things that the average person would be familiar…"
type textarea "x"
type textarea "many of the terms here are not things that the average person would be familiar…"
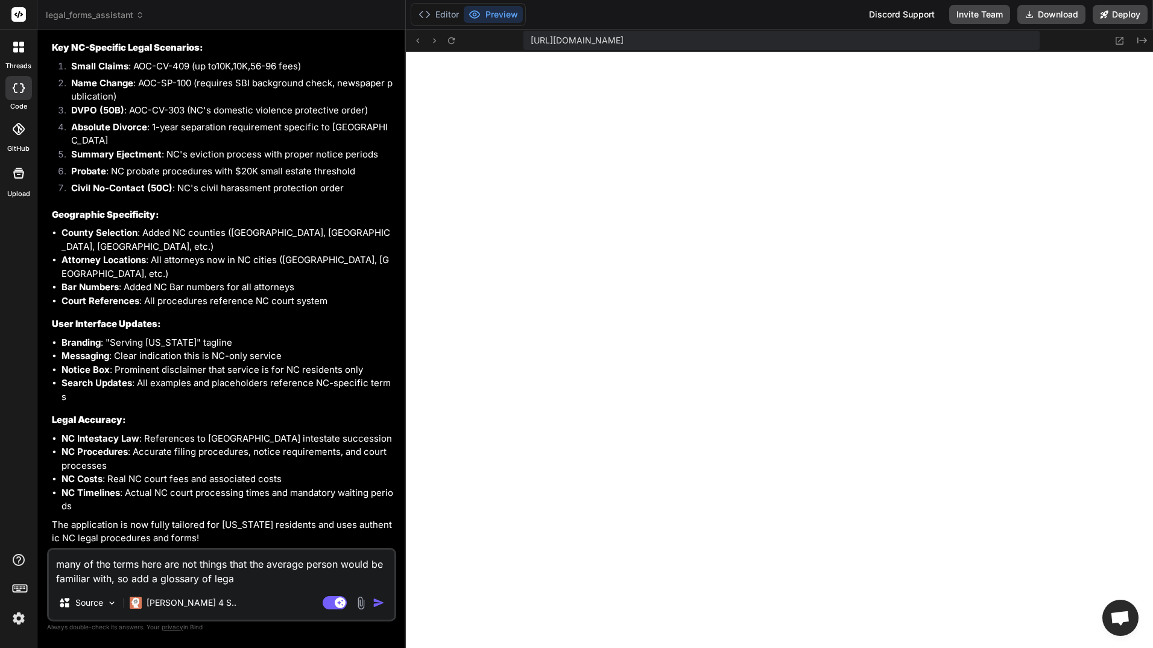
type textarea "x"
type textarea "many of the terms here are not things that the average person would be familiar…"
type textarea "x"
type textarea "many of the terms here are not things that the average person would be familiar…"
type textarea "x"
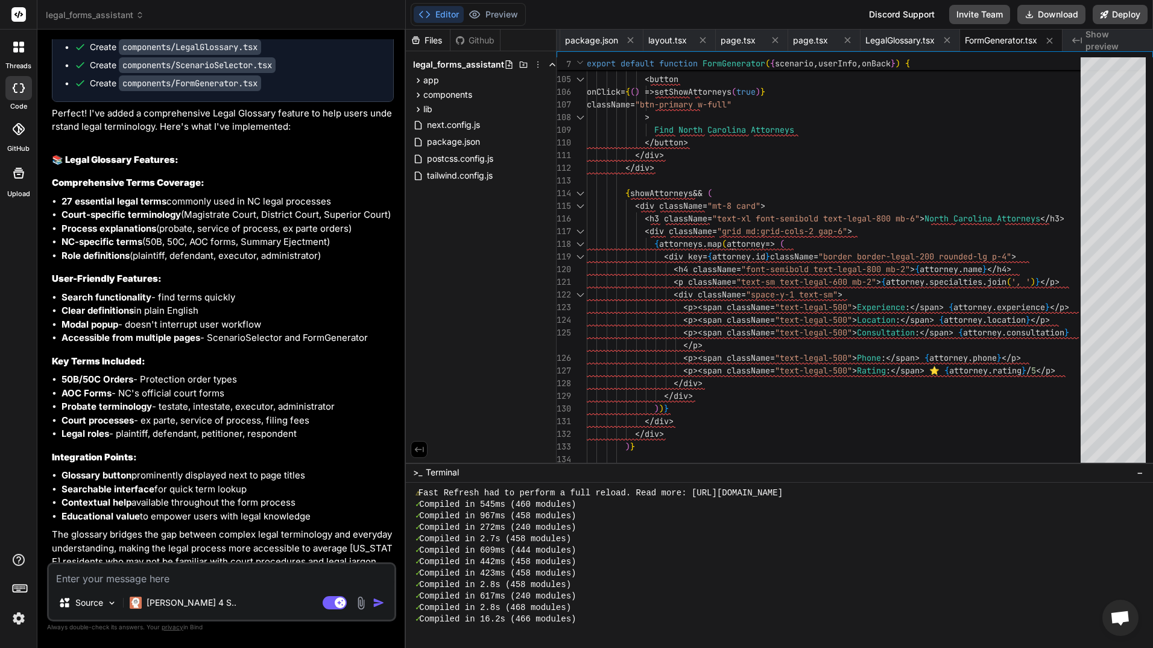
scroll to position [5930, 0]
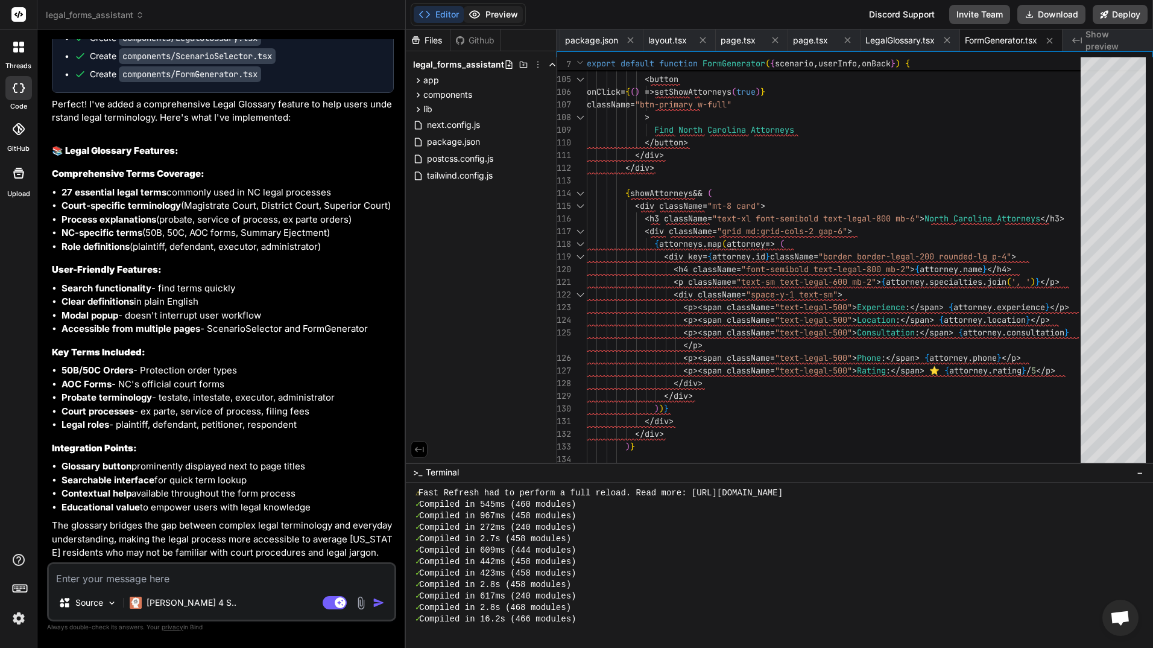
click at [506, 10] on button "Preview" at bounding box center [493, 14] width 59 height 17
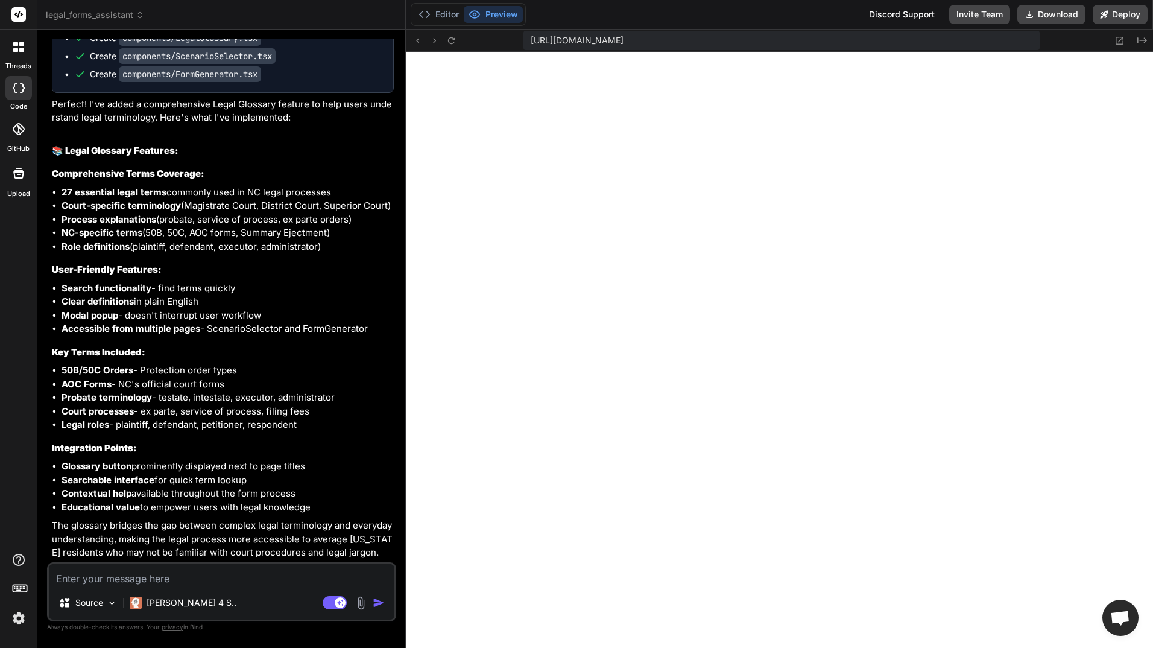
scroll to position [790, 0]
